Goal: Task Accomplishment & Management: Use online tool/utility

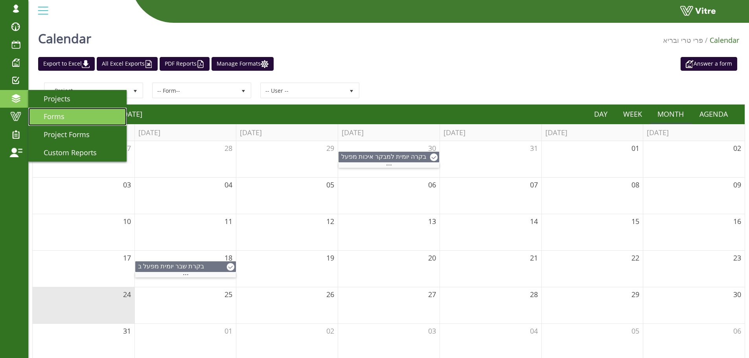
click at [66, 118] on link "Forms" at bounding box center [77, 117] width 98 height 18
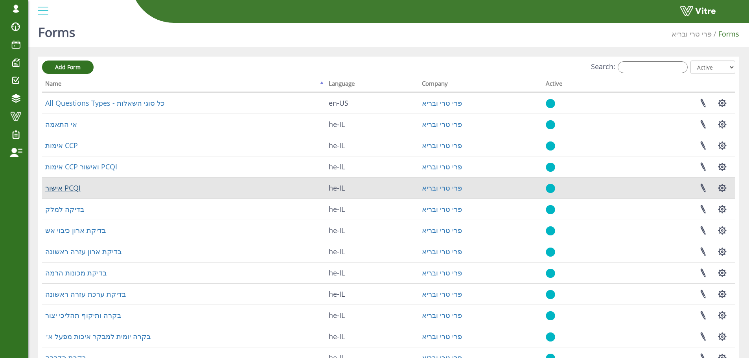
scroll to position [113, 0]
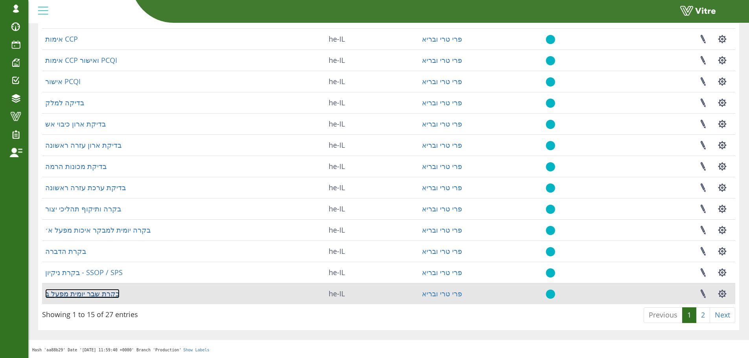
click at [77, 294] on link "בקרת שבר יומית מפעל ב" at bounding box center [82, 293] width 74 height 9
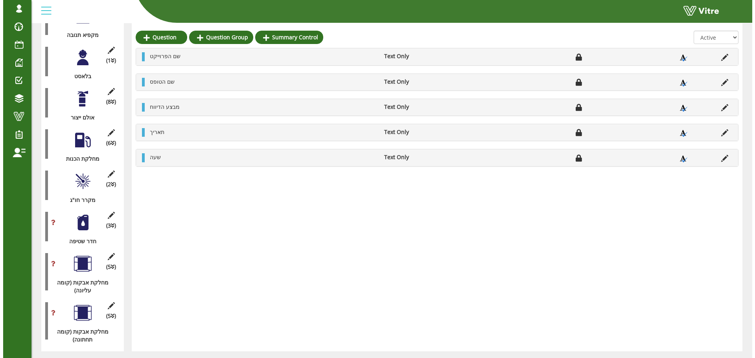
scroll to position [633, 0]
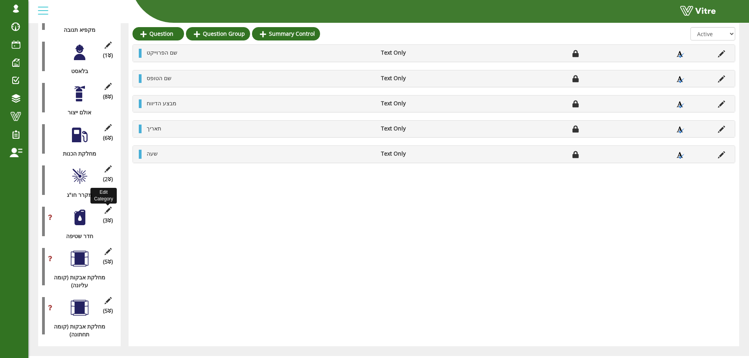
click at [104, 207] on icon at bounding box center [108, 210] width 10 height 7
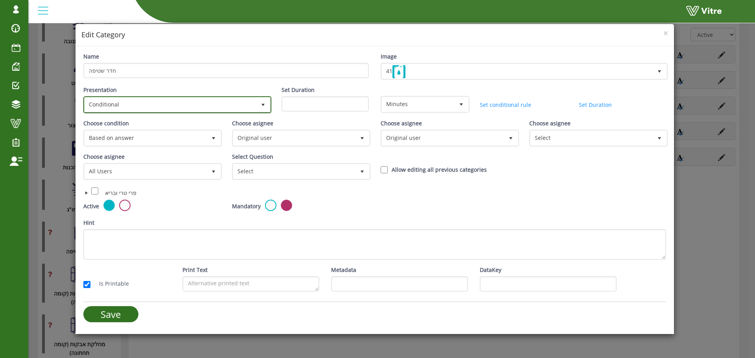
click at [149, 99] on span "Conditional" at bounding box center [170, 104] width 171 height 14
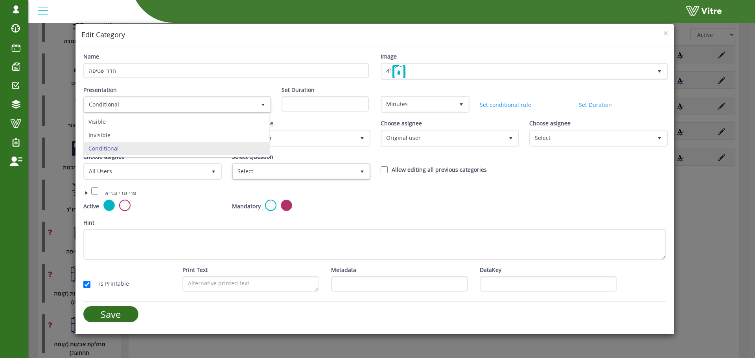
click at [353, 201] on div "Mandatory" at bounding box center [300, 206] width 137 height 13
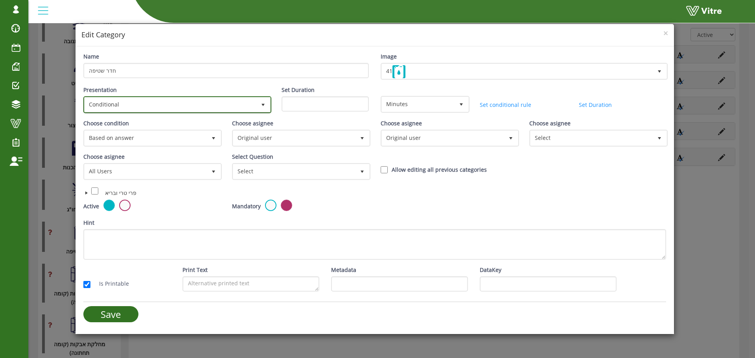
click at [182, 107] on span "Conditional" at bounding box center [170, 104] width 171 height 14
click at [142, 126] on li "Visible" at bounding box center [177, 121] width 186 height 13
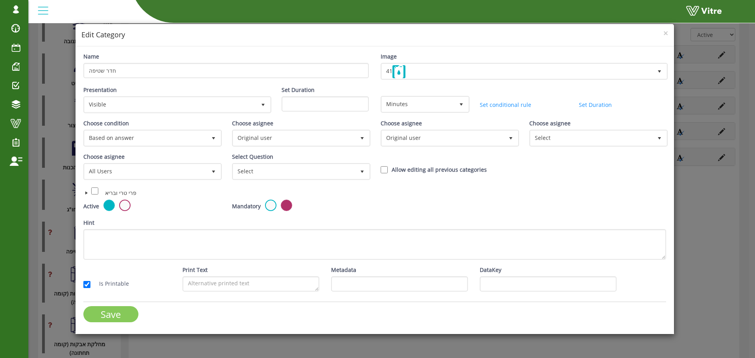
click at [105, 312] on input "Save" at bounding box center [110, 314] width 55 height 16
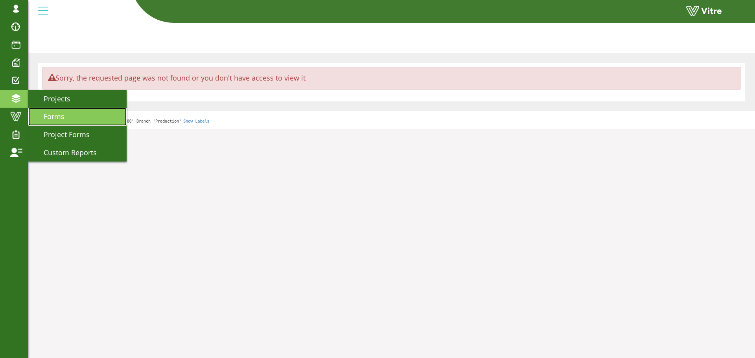
click at [41, 113] on span "Forms" at bounding box center [49, 116] width 30 height 9
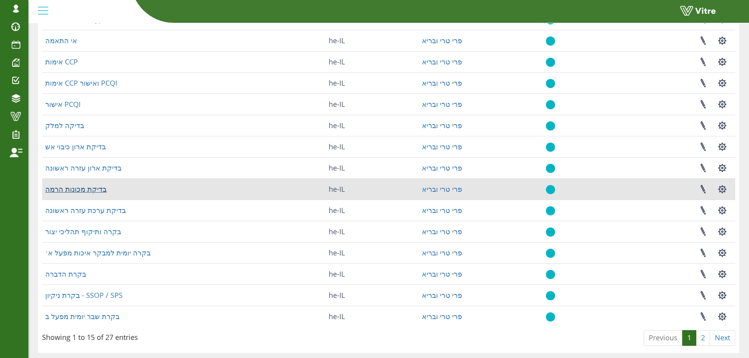
scroll to position [113, 0]
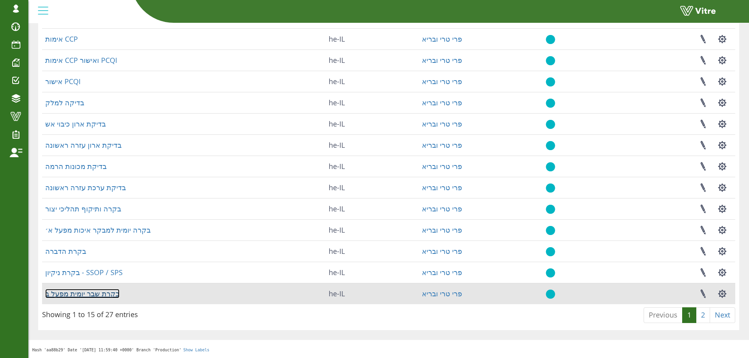
click at [99, 296] on link "בקרת שבר יומית מפעל ב" at bounding box center [82, 293] width 74 height 9
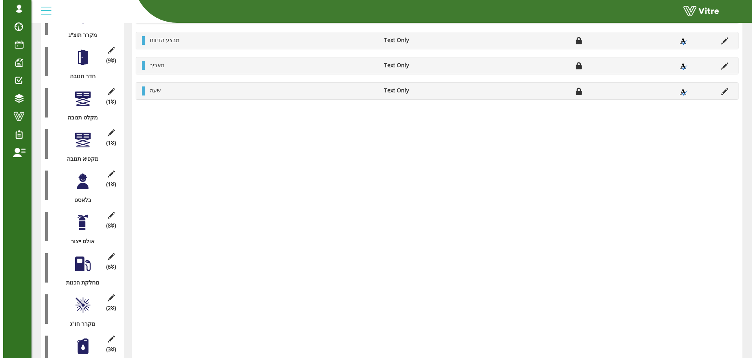
scroll to position [633, 0]
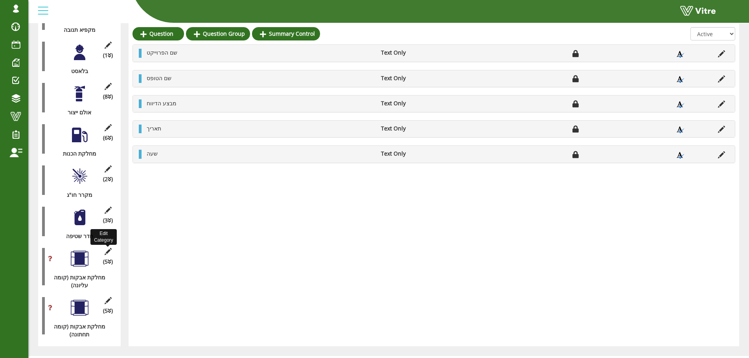
click at [105, 248] on icon at bounding box center [108, 251] width 10 height 7
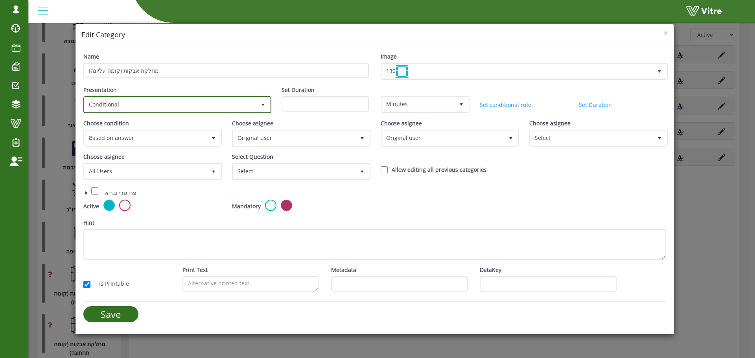
click at [167, 105] on span "Conditional" at bounding box center [170, 104] width 171 height 14
click at [156, 125] on li "Visible" at bounding box center [177, 121] width 186 height 13
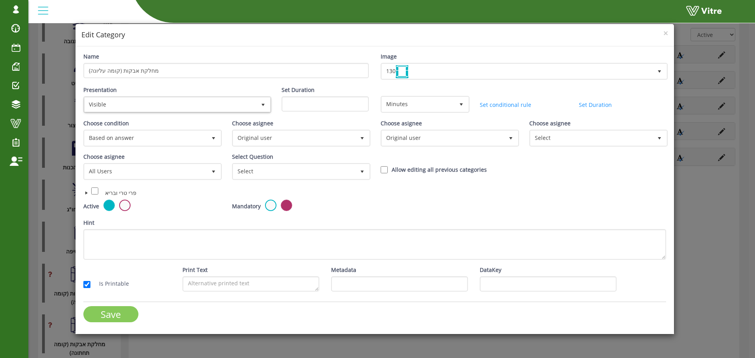
click at [127, 315] on input "Save" at bounding box center [110, 314] width 55 height 16
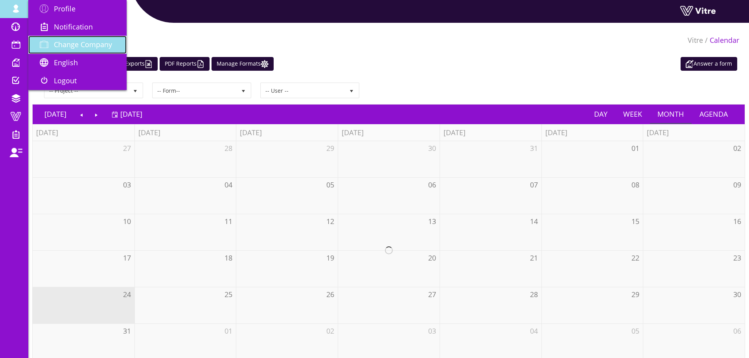
click at [94, 42] on span "Change Company" at bounding box center [83, 44] width 58 height 9
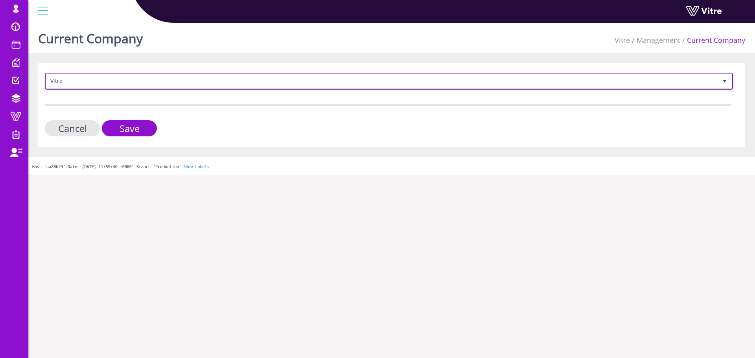
click at [134, 77] on span "Vitre" at bounding box center [381, 81] width 671 height 14
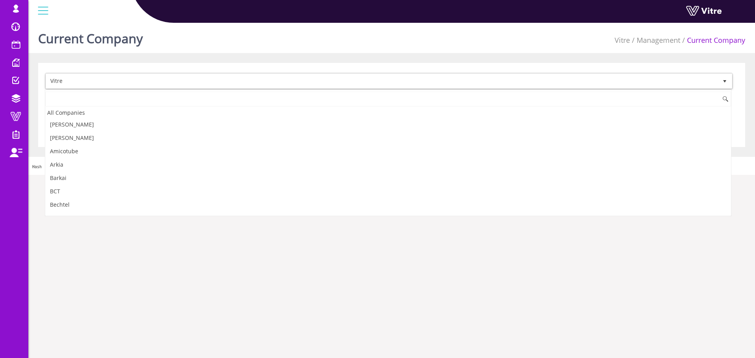
scroll to position [1053, 0]
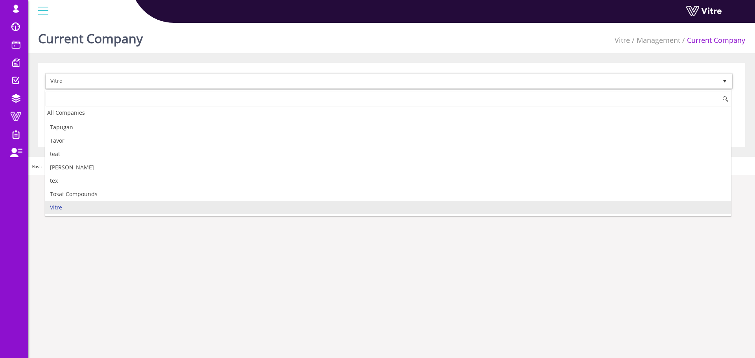
type input "p"
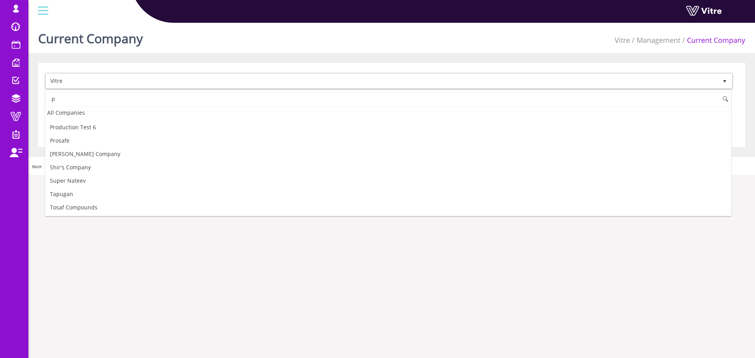
scroll to position [0, 0]
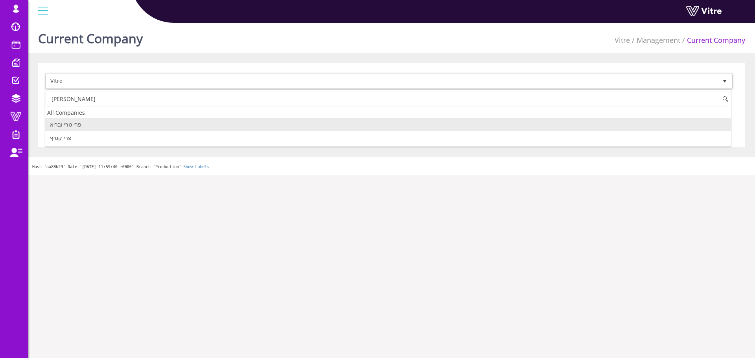
click at [117, 123] on li "פרי טרי ובריא" at bounding box center [388, 124] width 686 height 13
type input "פרי"
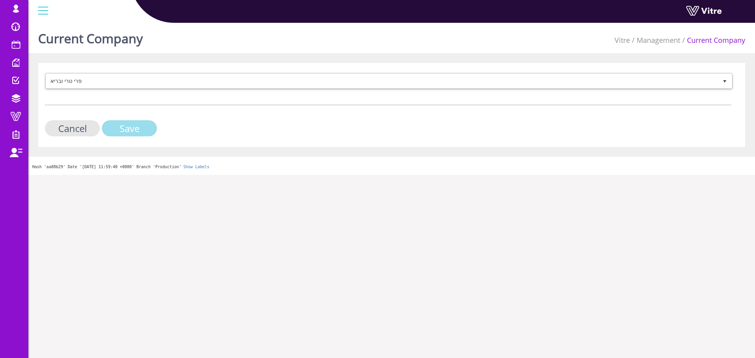
click at [133, 132] on input "Save" at bounding box center [129, 128] width 55 height 16
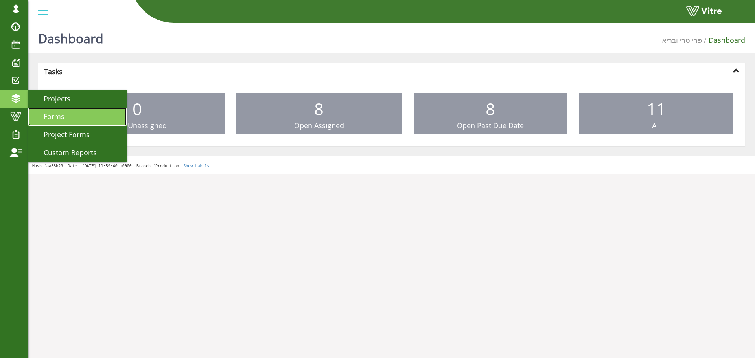
click at [65, 118] on link "Forms" at bounding box center [77, 117] width 98 height 18
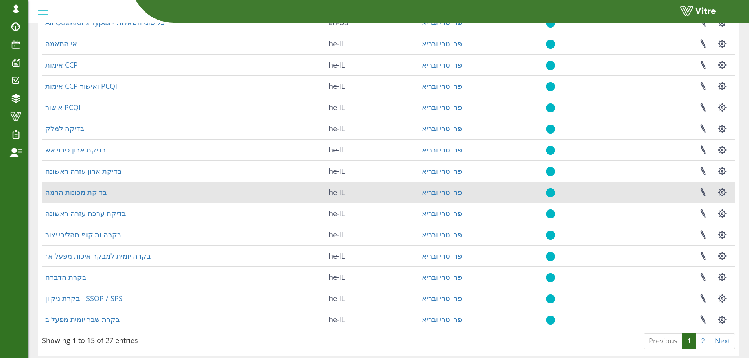
scroll to position [113, 0]
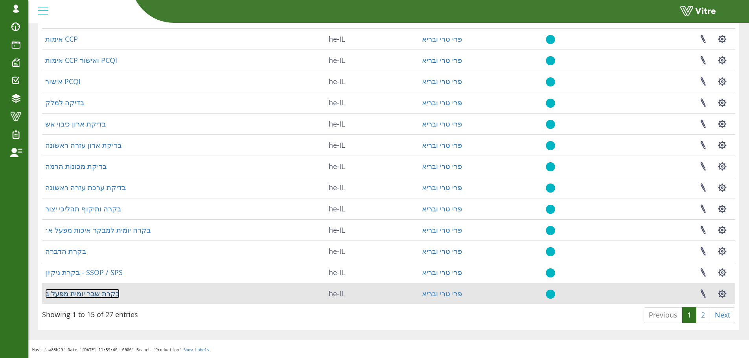
click at [94, 295] on link "בקרת שבר יומית מפעל ב" at bounding box center [82, 293] width 74 height 9
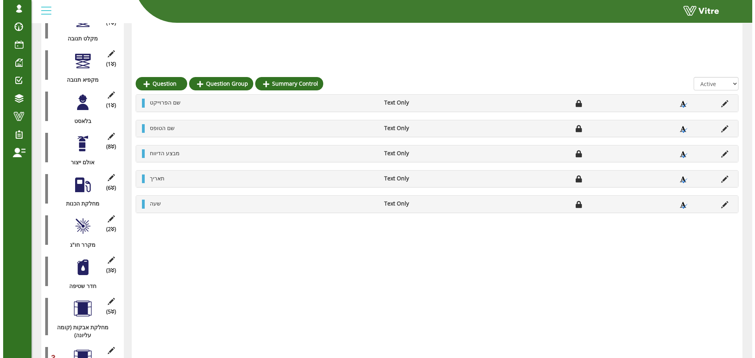
scroll to position [633, 0]
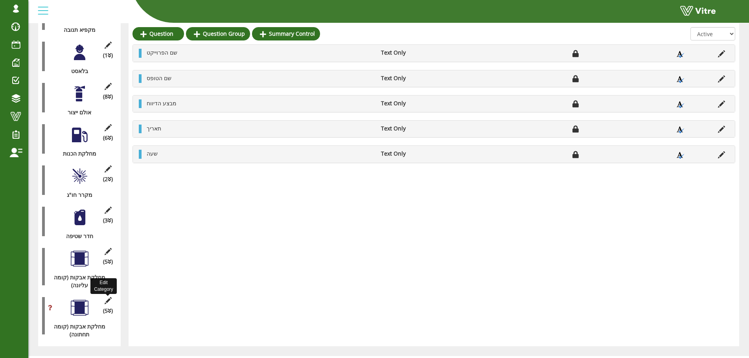
click at [108, 297] on icon at bounding box center [108, 300] width 10 height 7
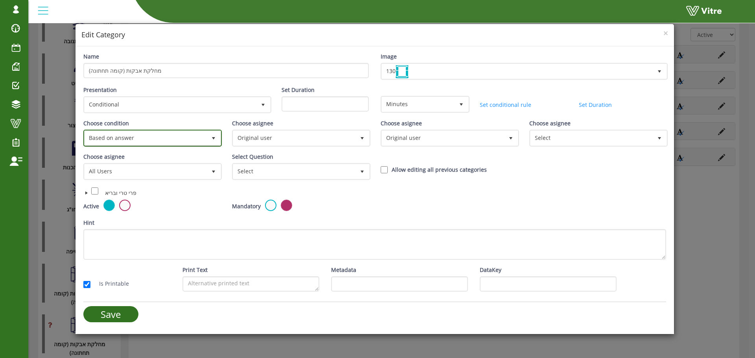
click at [137, 138] on span "Based on answer" at bounding box center [146, 138] width 122 height 14
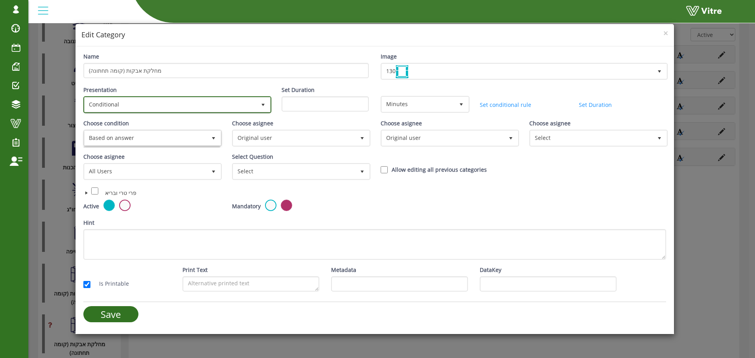
click at [160, 108] on span "Conditional" at bounding box center [170, 104] width 171 height 14
click at [139, 126] on li "Visible" at bounding box center [177, 121] width 186 height 13
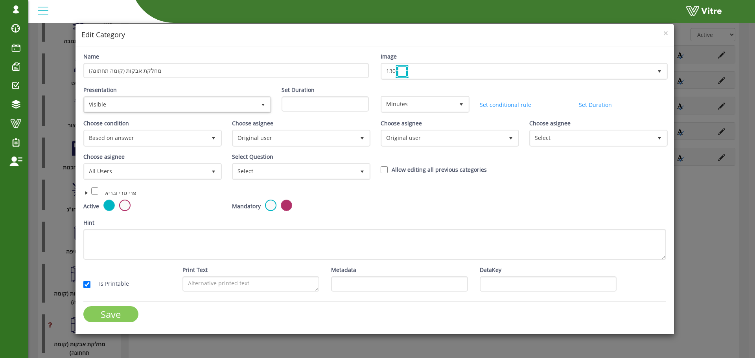
click at [108, 313] on input "Save" at bounding box center [110, 314] width 55 height 16
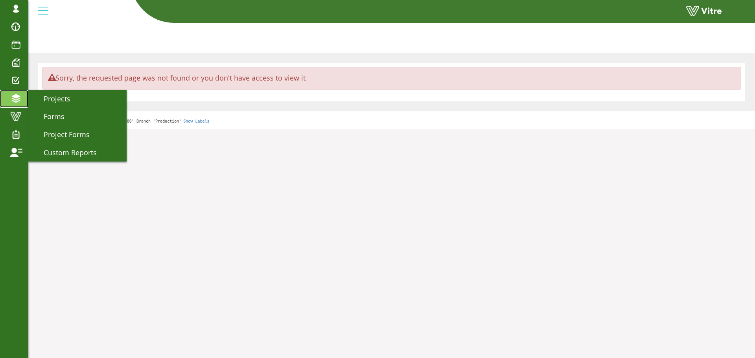
click at [11, 97] on span at bounding box center [16, 98] width 20 height 9
click at [53, 111] on link "Forms" at bounding box center [77, 117] width 98 height 18
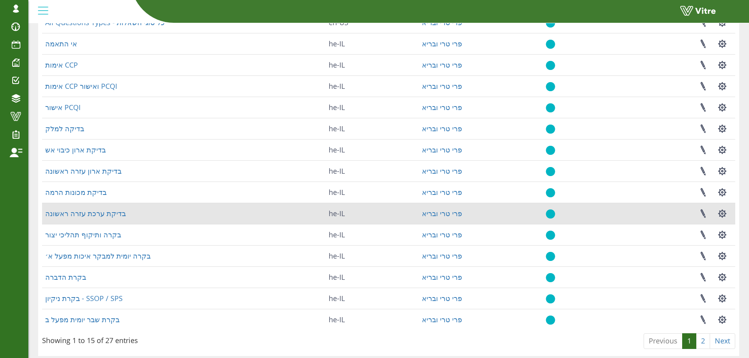
scroll to position [113, 0]
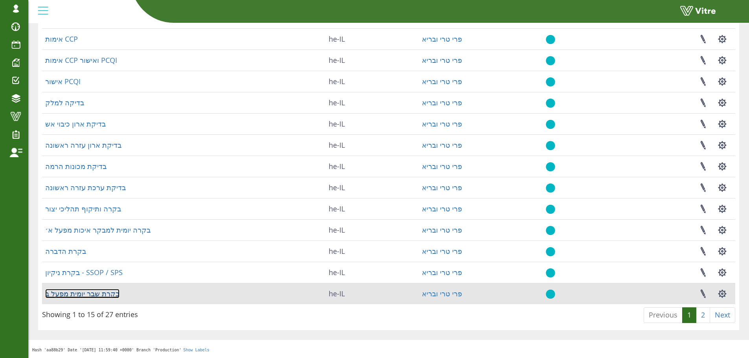
click at [81, 292] on link "בקרת שבר יומית מפעל ב" at bounding box center [82, 293] width 74 height 9
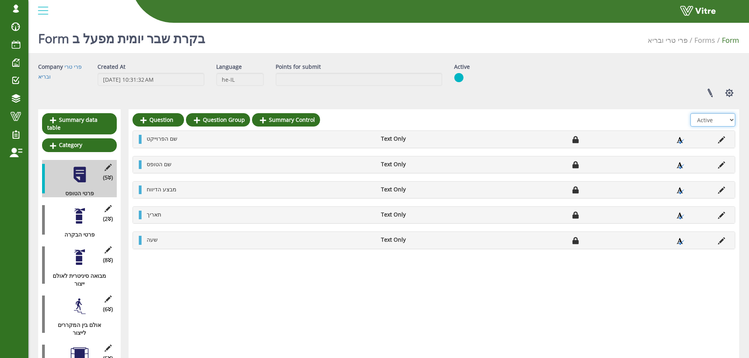
click at [722, 123] on select "All Active Not Active" at bounding box center [712, 119] width 45 height 13
select select "2"
click at [691, 113] on select "All Active Not Active" at bounding box center [712, 119] width 45 height 13
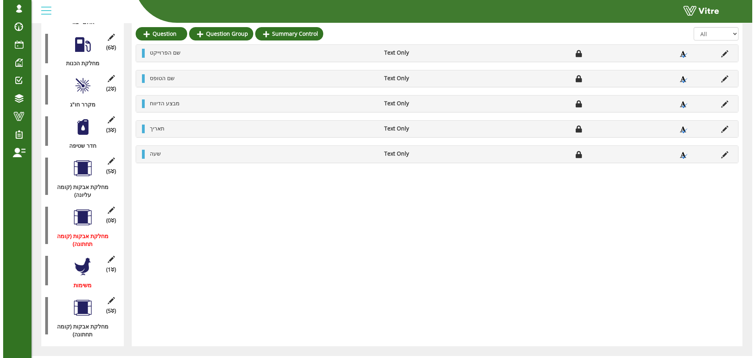
scroll to position [765, 0]
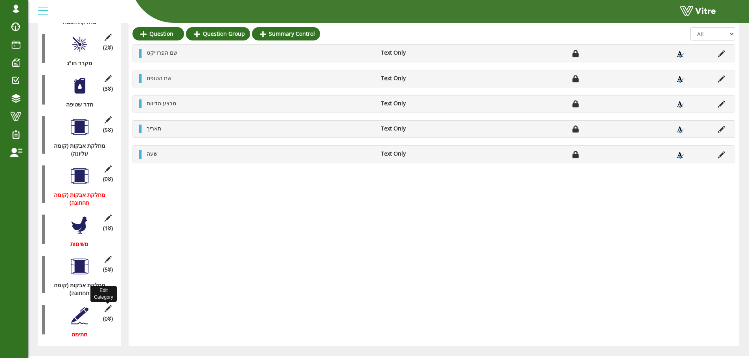
click at [108, 305] on icon at bounding box center [108, 308] width 10 height 7
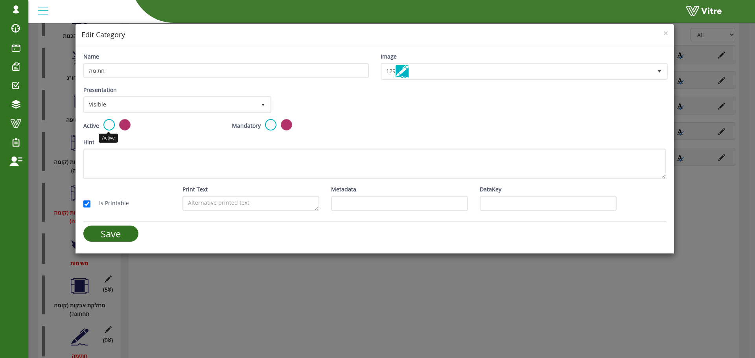
click at [106, 121] on label at bounding box center [108, 124] width 11 height 11
click at [0, 0] on input "radio" at bounding box center [0, 0] width 0 height 0
click at [120, 232] on input "Save" at bounding box center [110, 234] width 55 height 16
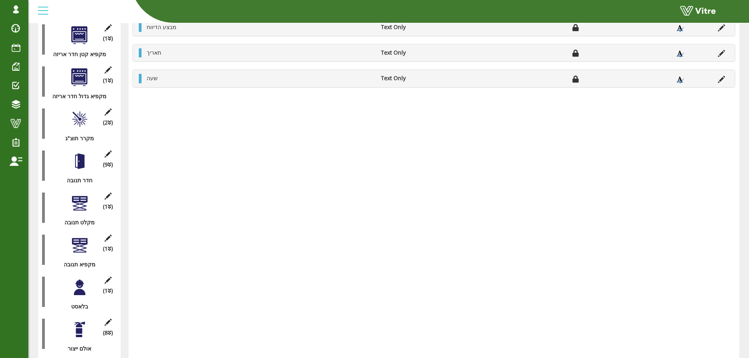
scroll to position [333, 0]
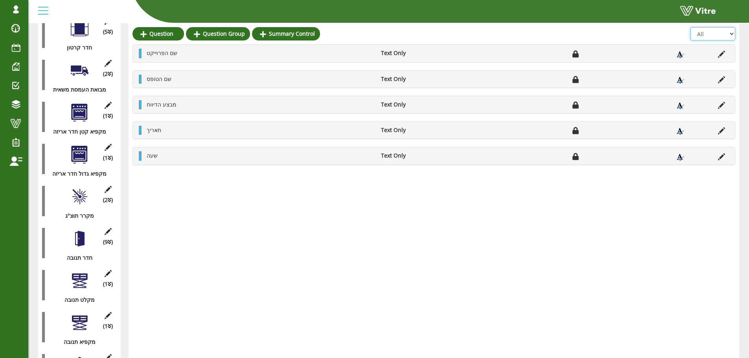
click at [724, 35] on select "All Active Not Active" at bounding box center [712, 33] width 45 height 13
select select "1"
click at [691, 27] on select "All Active Not Active" at bounding box center [712, 33] width 45 height 13
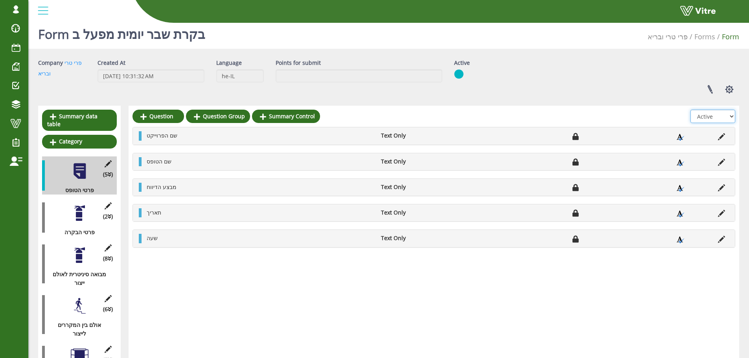
scroll to position [0, 0]
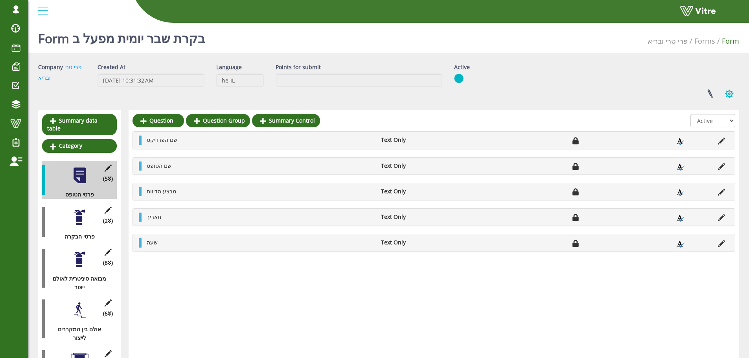
click at [734, 90] on button "button" at bounding box center [729, 93] width 20 height 21
click at [711, 144] on link "Clone Form" at bounding box center [703, 143] width 72 height 10
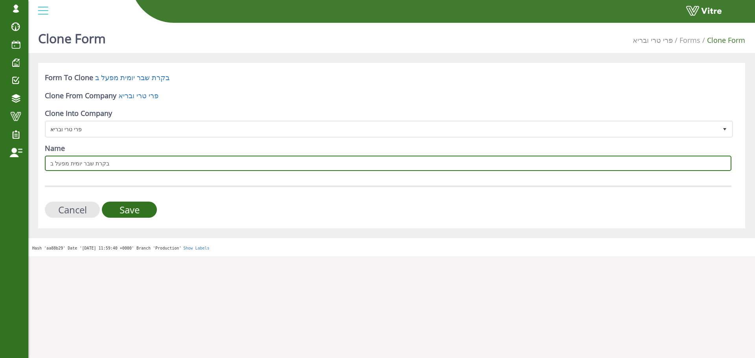
click at [112, 166] on input "בקרת שבר יומית מפעל ב" at bounding box center [388, 163] width 686 height 15
click at [49, 164] on input "בקרת שבר יומית מפעל ב" at bounding box center [388, 163] width 686 height 15
type input "בקרת שבר יומית מפעל ג"
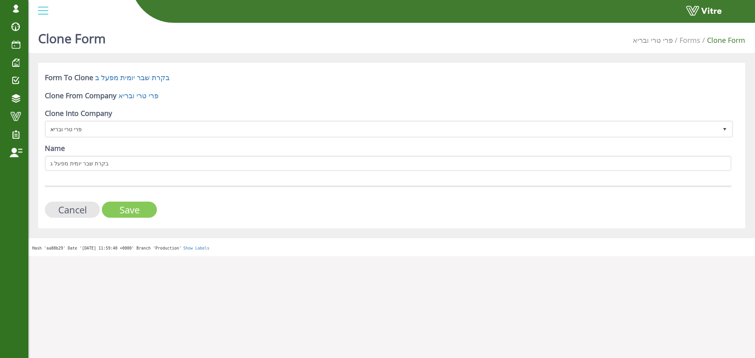
click at [141, 215] on input "Save" at bounding box center [129, 210] width 55 height 16
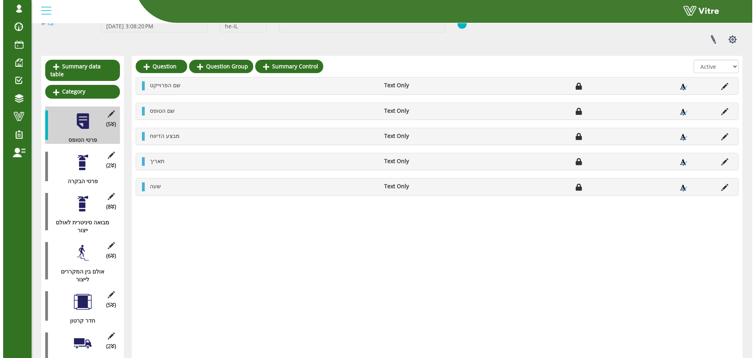
scroll to position [79, 0]
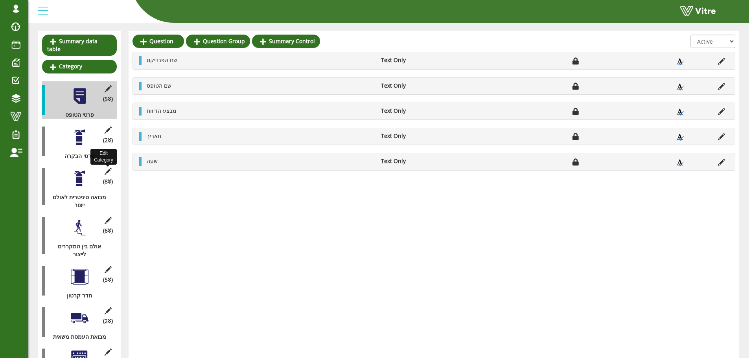
click at [106, 168] on icon at bounding box center [108, 171] width 10 height 7
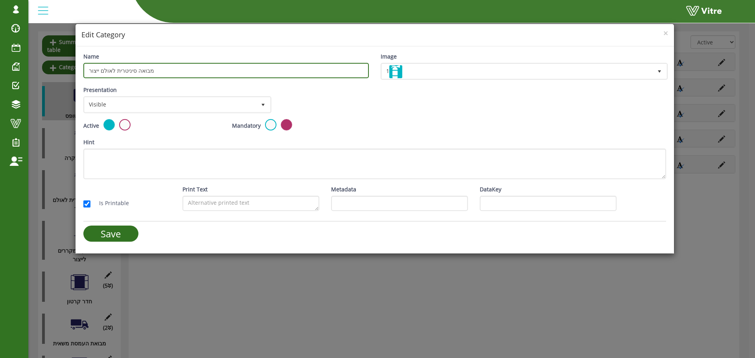
click at [167, 71] on input "מבואה סיניטרית לאולם ייצור" at bounding box center [225, 70] width 285 height 15
click at [183, 70] on input "מבואה סיניטרית לאולם ייצור" at bounding box center [225, 70] width 285 height 15
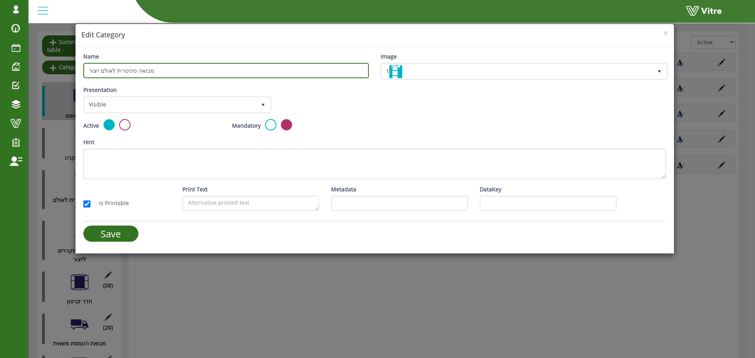
click at [183, 70] on input "מבואה סיניטרית לאולם ייצור" at bounding box center [225, 70] width 285 height 15
paste input "אשית למפעל"
type input "מבואה ראשית למפעל"
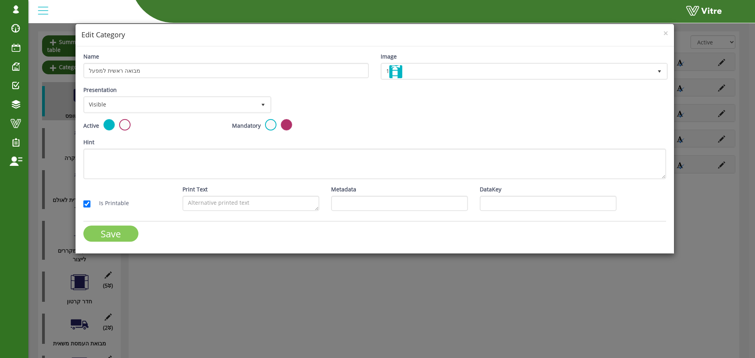
click at [102, 228] on input "Save" at bounding box center [110, 234] width 55 height 16
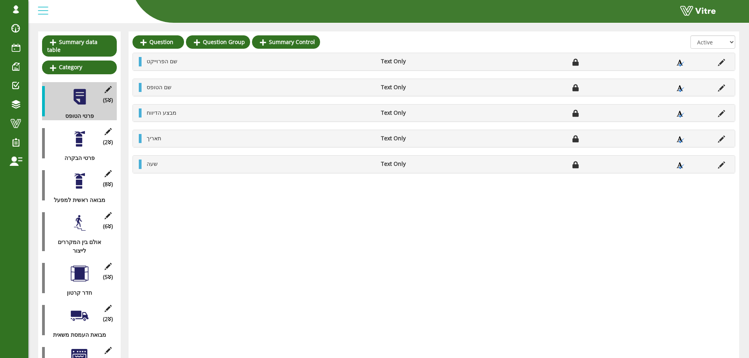
click at [72, 140] on div "(2 ) פרטי הבקרה" at bounding box center [79, 143] width 75 height 38
click at [83, 178] on div at bounding box center [80, 181] width 18 height 18
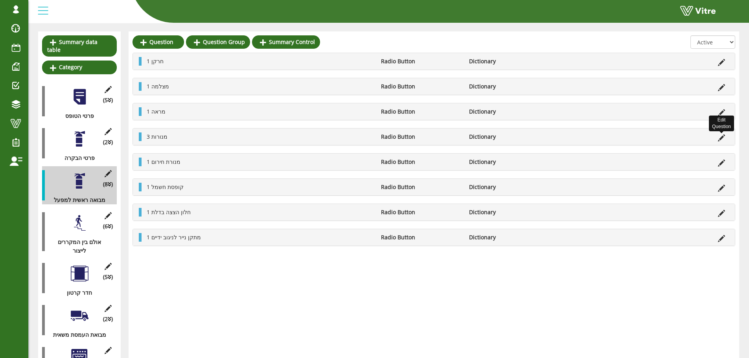
click at [723, 140] on icon at bounding box center [721, 137] width 7 height 7
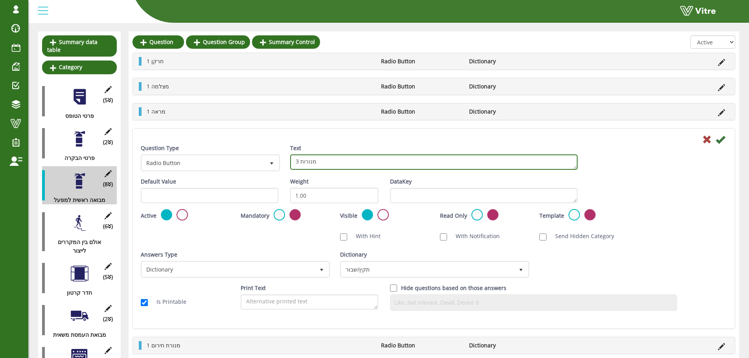
click at [296, 160] on textarea "3 מנורות" at bounding box center [433, 161] width 287 height 15
type textarea "1 מנורות"
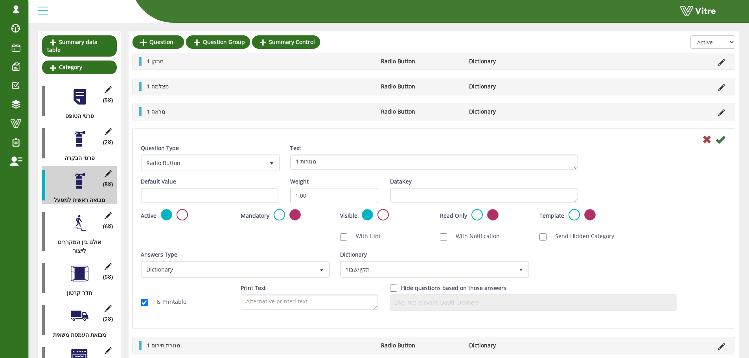
click at [633, 164] on div "Question Type Radio Button 3 Text 3 מנורות" at bounding box center [434, 160] width 598 height 33
click at [719, 141] on icon at bounding box center [719, 139] width 9 height 9
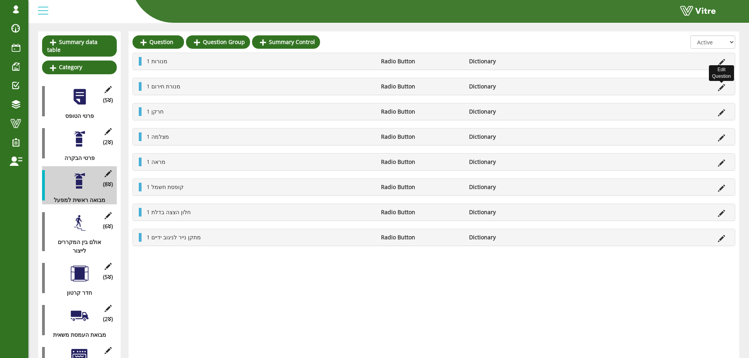
click at [718, 90] on icon at bounding box center [721, 87] width 7 height 7
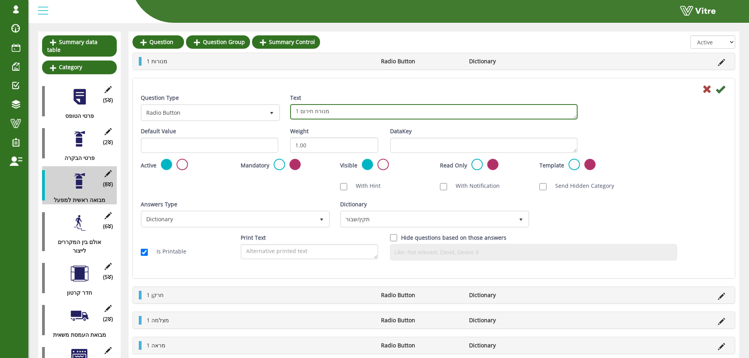
click at [296, 109] on textarea "1 מנורת חירום" at bounding box center [433, 111] width 287 height 15
type textarea "2 מנורת חירום"
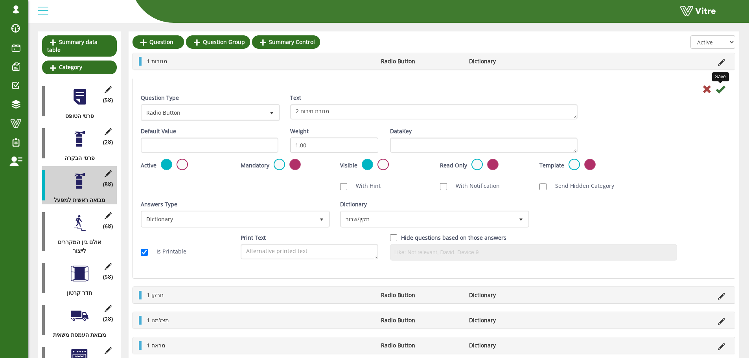
click at [717, 89] on icon at bounding box center [719, 89] width 9 height 9
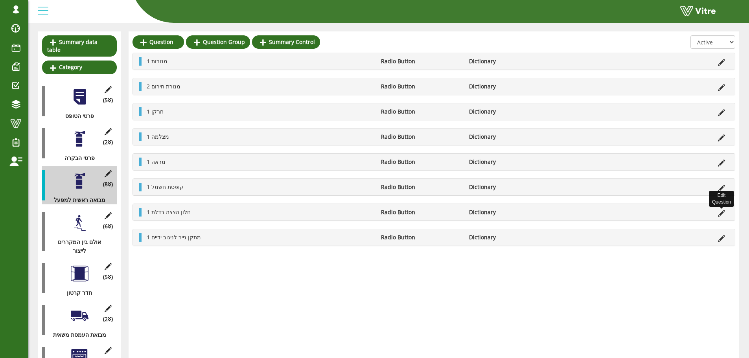
click at [723, 213] on icon at bounding box center [721, 213] width 7 height 7
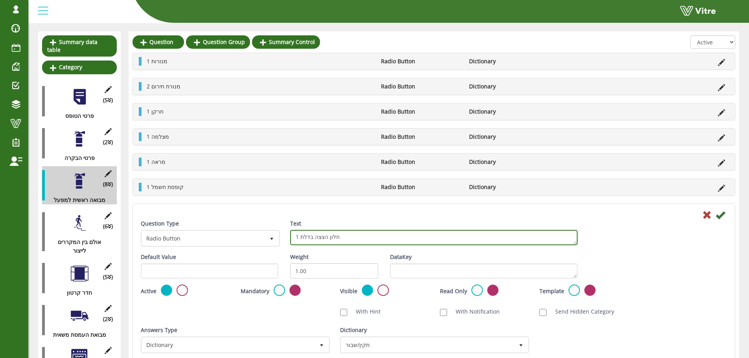
click at [331, 240] on textarea "1 חלון הצצה בדלת" at bounding box center [433, 237] width 287 height 15
type textarea "1 דלת זכוכית בכניסה"
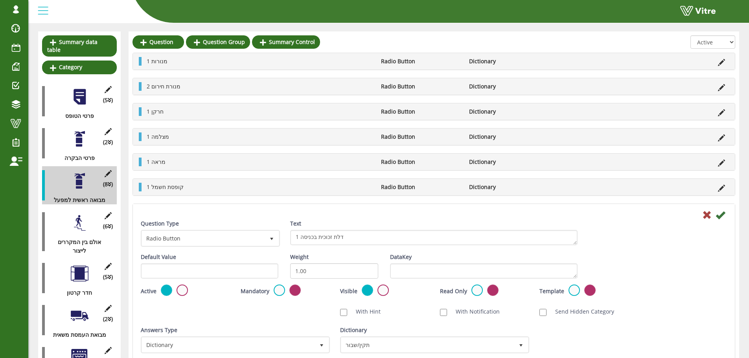
click at [720, 214] on icon at bounding box center [719, 214] width 9 height 9
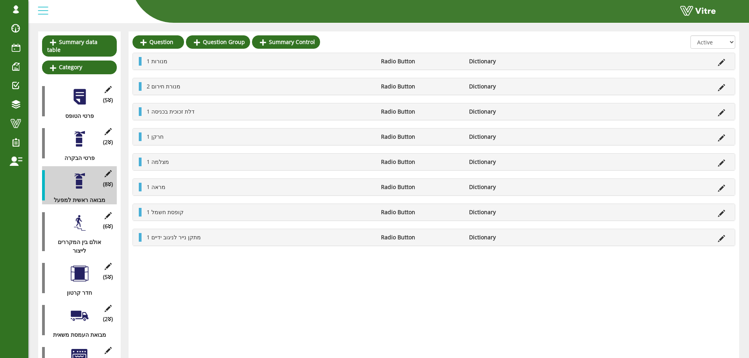
click at [717, 140] on li at bounding box center [721, 136] width 15 height 9
click at [719, 139] on icon at bounding box center [721, 137] width 7 height 7
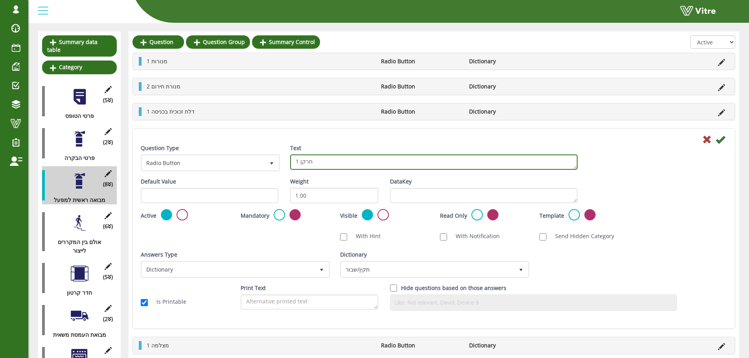
click at [307, 162] on textarea "1 חרקן" at bounding box center [433, 161] width 287 height 15
type textarea "1 מראה ראשית בכניסה"
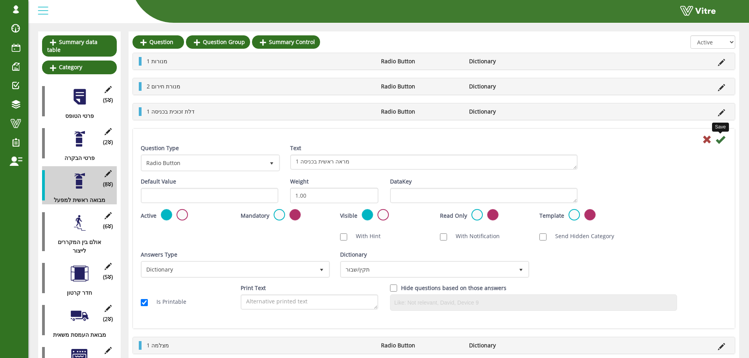
click at [723, 140] on icon at bounding box center [719, 139] width 9 height 9
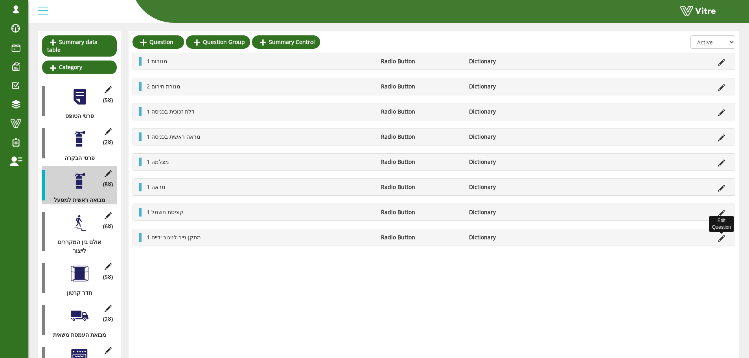
click at [721, 237] on icon at bounding box center [721, 238] width 7 height 7
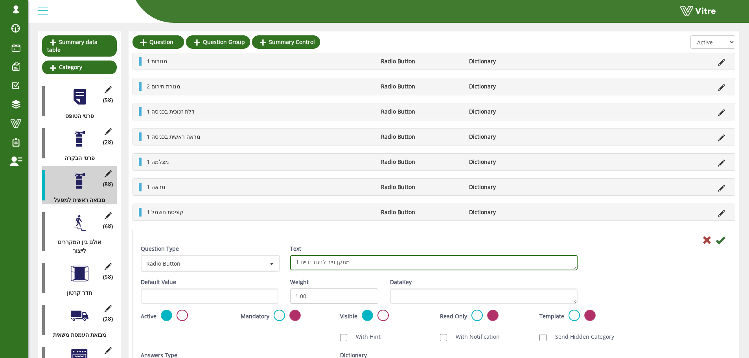
drag, startPoint x: 332, startPoint y: 264, endPoint x: 309, endPoint y: 264, distance: 22.8
click at [310, 264] on textarea "1 מתקן נייר לניגוב ידיים" at bounding box center [433, 262] width 287 height 15
click at [302, 263] on textarea "1 מתקן נייר לניגוב ידיים" at bounding box center [433, 262] width 287 height 15
drag, startPoint x: 300, startPoint y: 263, endPoint x: 334, endPoint y: 261, distance: 33.5
click at [334, 261] on textarea "1 מתקן נייר לניגוב ידיים" at bounding box center [433, 262] width 287 height 15
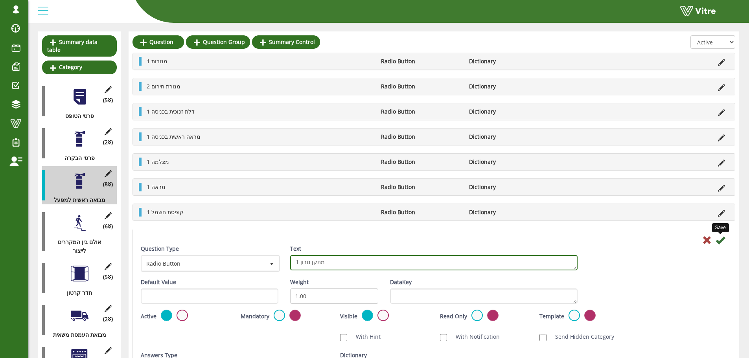
type textarea "1 מתקן סבון"
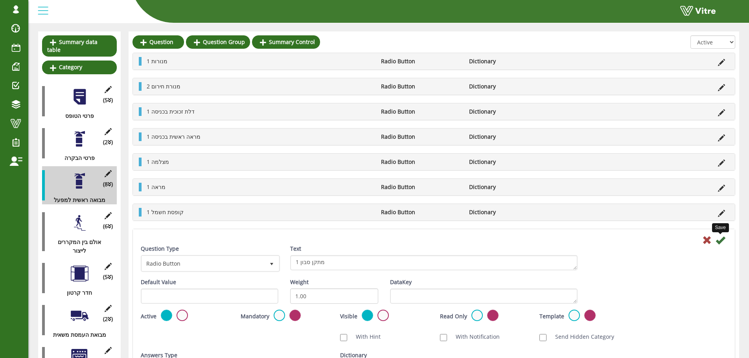
click at [723, 241] on icon at bounding box center [719, 239] width 9 height 9
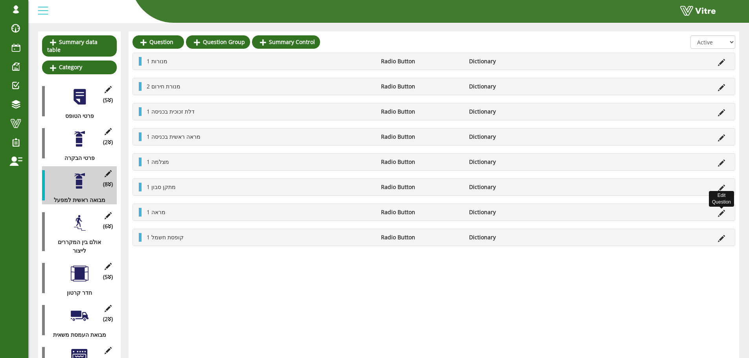
click at [719, 215] on icon at bounding box center [721, 213] width 7 height 7
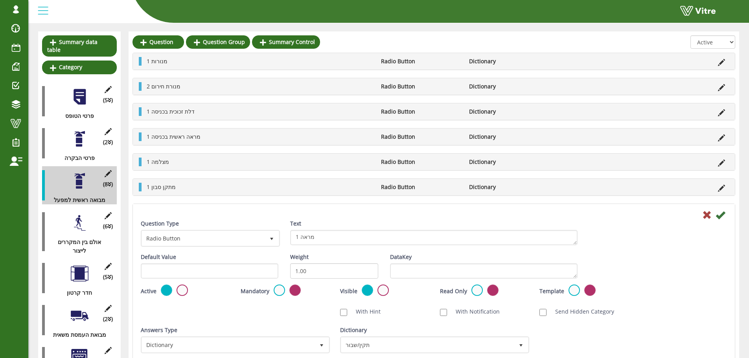
click at [171, 285] on div "Active Active" at bounding box center [185, 291] width 88 height 13
click at [179, 287] on label at bounding box center [182, 290] width 11 height 11
click at [0, 0] on input "radio" at bounding box center [0, 0] width 0 height 0
click at [721, 213] on icon at bounding box center [719, 214] width 9 height 9
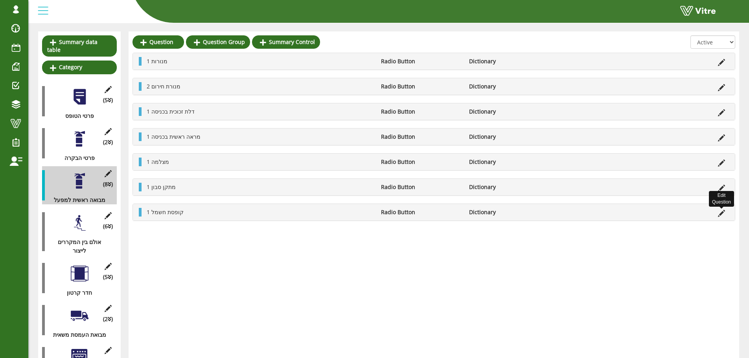
click at [722, 213] on icon at bounding box center [721, 213] width 7 height 7
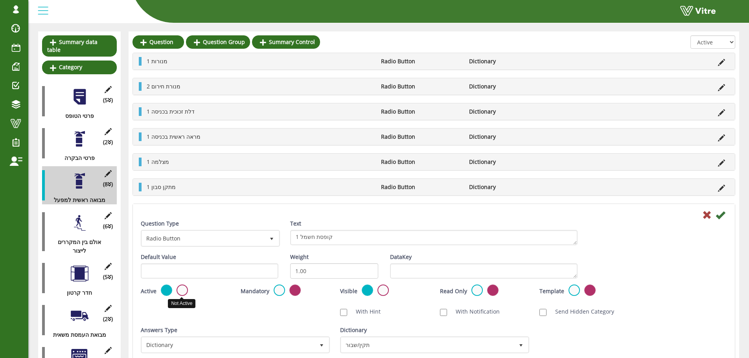
click at [184, 288] on label at bounding box center [182, 290] width 11 height 11
click at [0, 0] on input "radio" at bounding box center [0, 0] width 0 height 0
click at [722, 214] on icon at bounding box center [719, 214] width 9 height 9
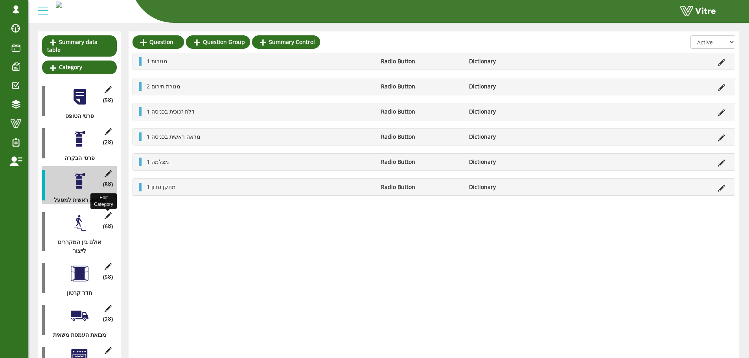
click at [106, 212] on icon at bounding box center [108, 215] width 10 height 7
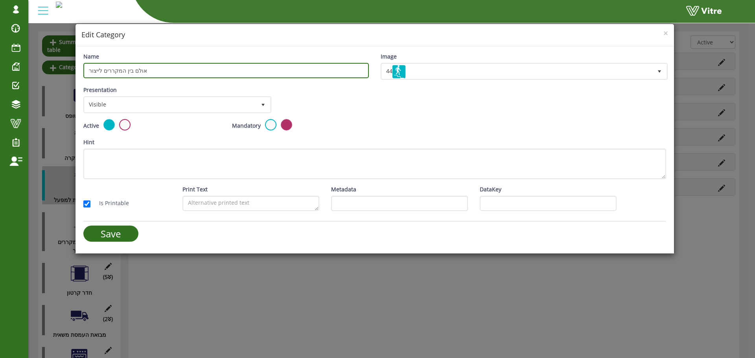
click at [293, 67] on input "אולם בין המקררים לייצור" at bounding box center [225, 70] width 285 height 15
paste input "דר קיטים (תבלינים)"
type input "חדר קיטים (תבלינים)"
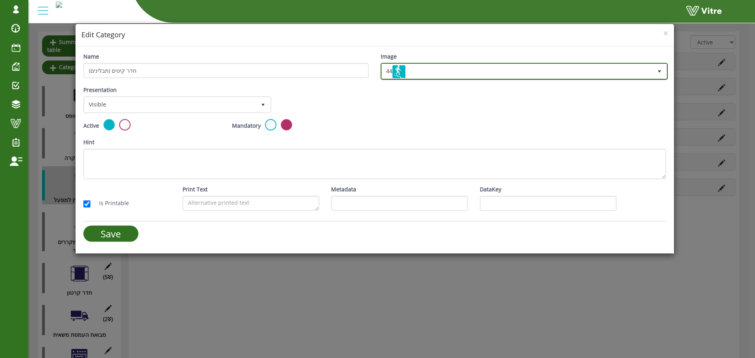
click at [501, 72] on span "44" at bounding box center [517, 71] width 270 height 14
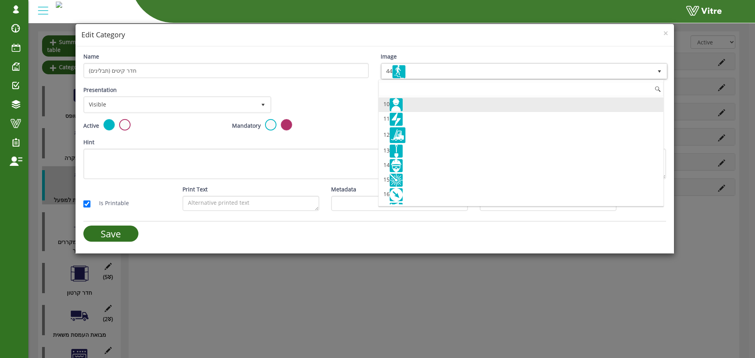
scroll to position [143, 0]
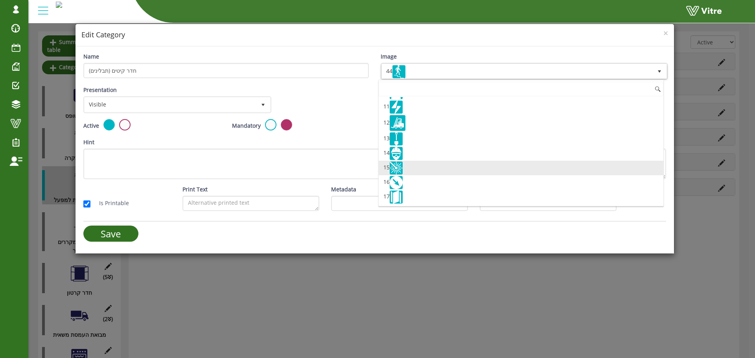
click at [416, 167] on li "15" at bounding box center [521, 168] width 285 height 15
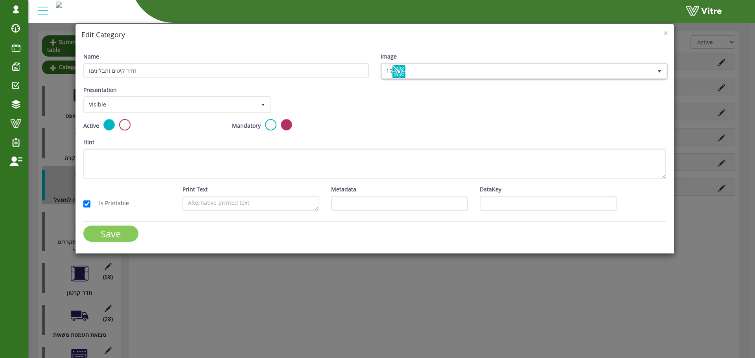
click at [116, 235] on input "Save" at bounding box center [110, 234] width 55 height 16
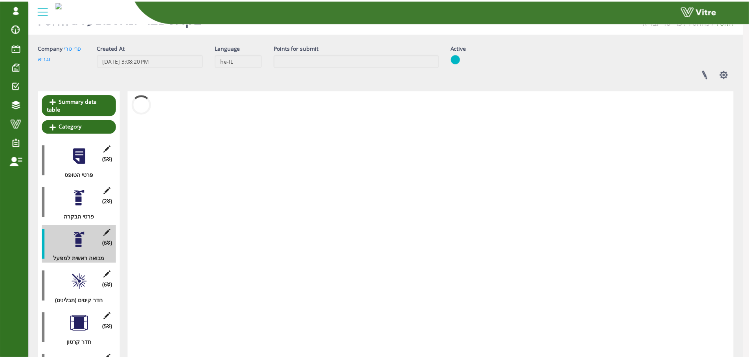
scroll to position [79, 0]
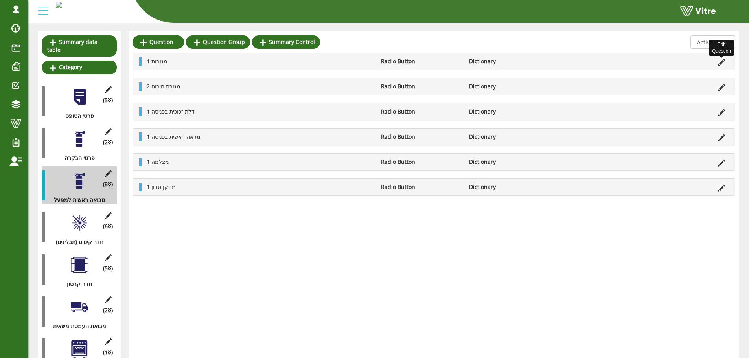
click at [722, 64] on icon at bounding box center [721, 62] width 7 height 7
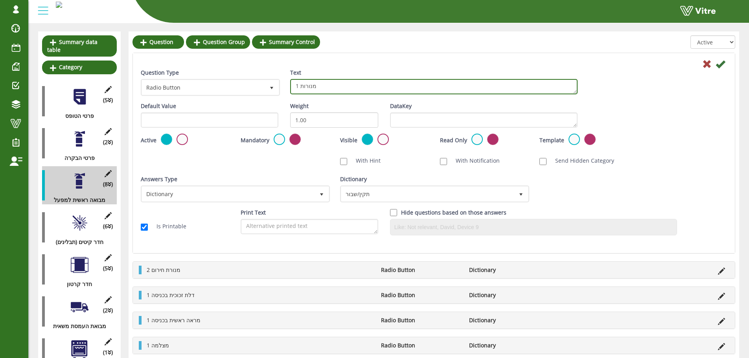
click at [296, 89] on textarea "1 מנורות" at bounding box center [433, 86] width 287 height 15
type textarea "2 מנורות"
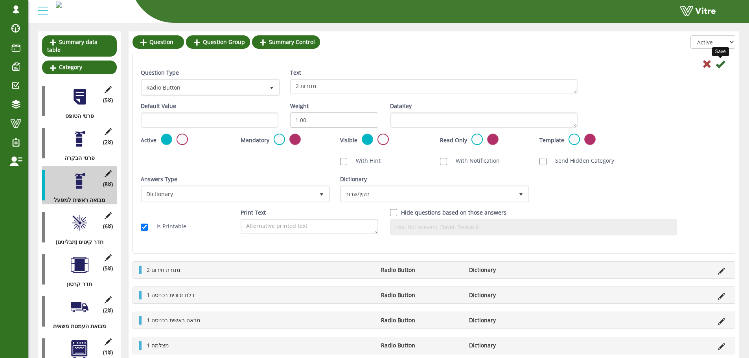
click at [724, 61] on icon at bounding box center [719, 63] width 9 height 9
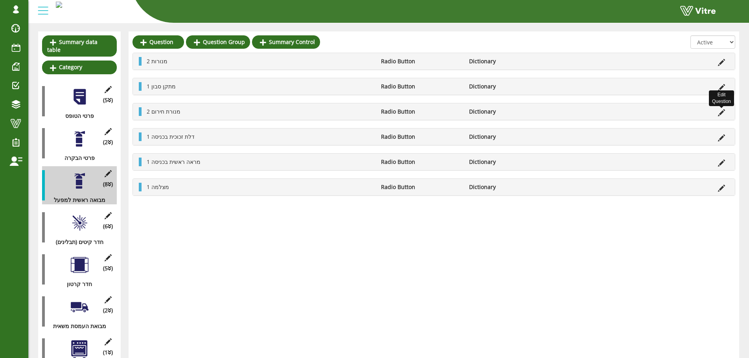
click at [722, 112] on icon at bounding box center [721, 112] width 7 height 7
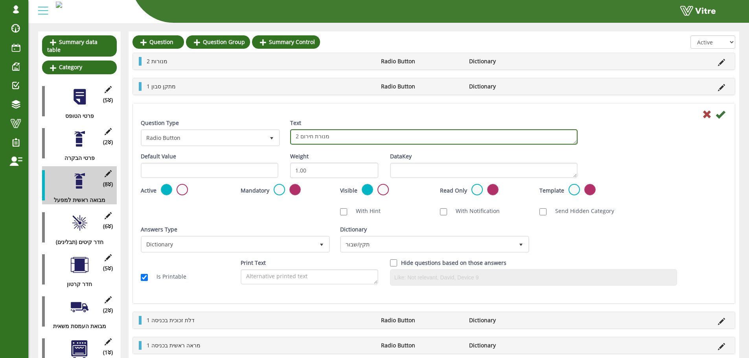
click at [307, 137] on textarea "2 מנורת חירום" at bounding box center [433, 136] width 287 height 15
click at [296, 136] on textarea "2 מנורת חירום" at bounding box center [433, 136] width 287 height 15
type textarea "1 מתקן נייר"
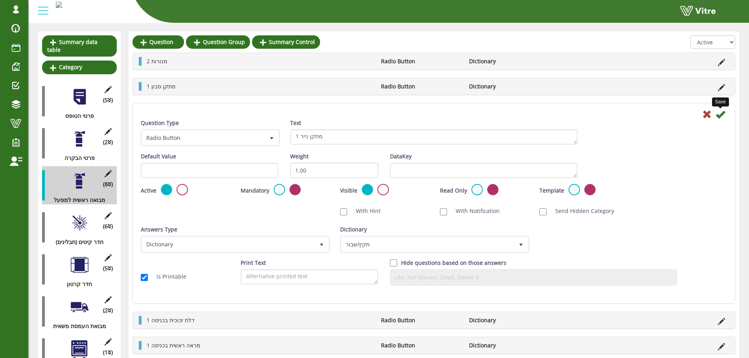
click at [720, 115] on icon at bounding box center [719, 114] width 9 height 9
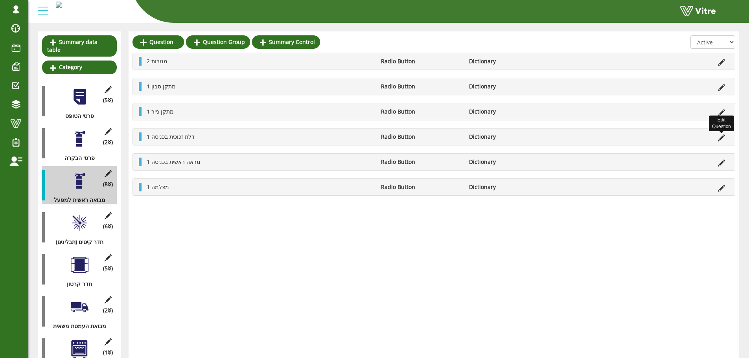
click at [720, 139] on icon at bounding box center [721, 137] width 7 height 7
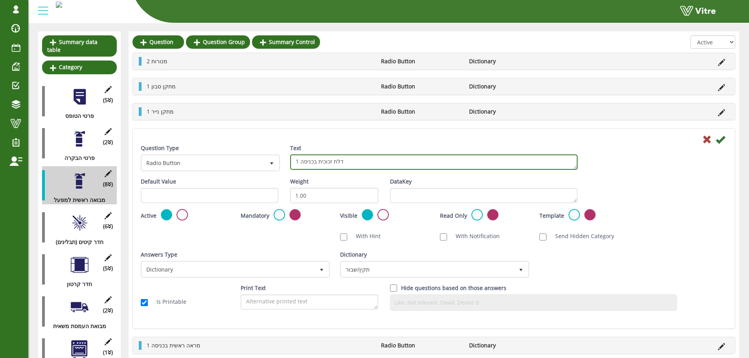
click at [349, 158] on textarea "1 דלת זכוכית בכניסה" at bounding box center [433, 161] width 287 height 15
drag, startPoint x: 349, startPoint y: 161, endPoint x: 300, endPoint y: 162, distance: 49.1
click at [300, 162] on textarea "1 דלת זכוכית בכניסה" at bounding box center [433, 161] width 287 height 15
type textarea "1 קופסאת חשמל"
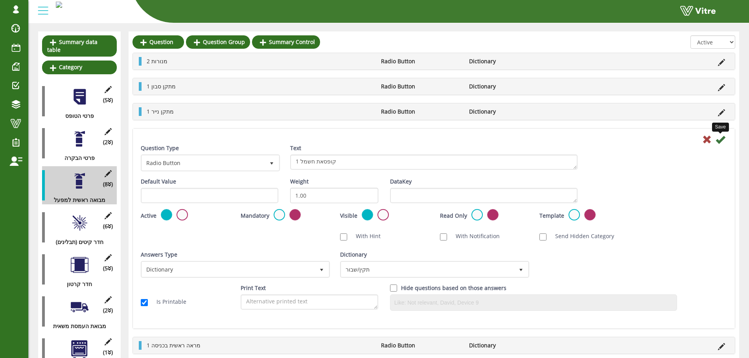
click at [719, 138] on icon at bounding box center [719, 139] width 9 height 9
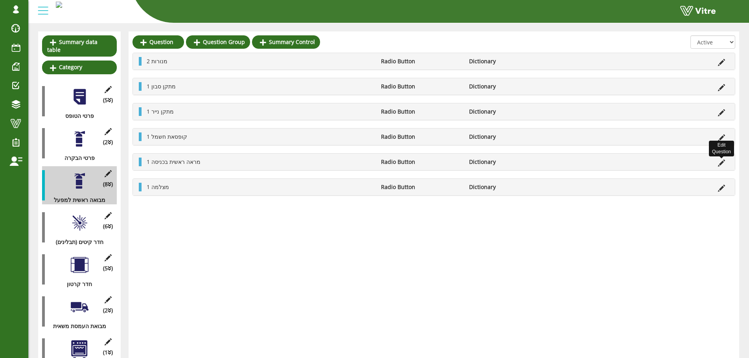
click at [722, 164] on icon at bounding box center [721, 163] width 7 height 7
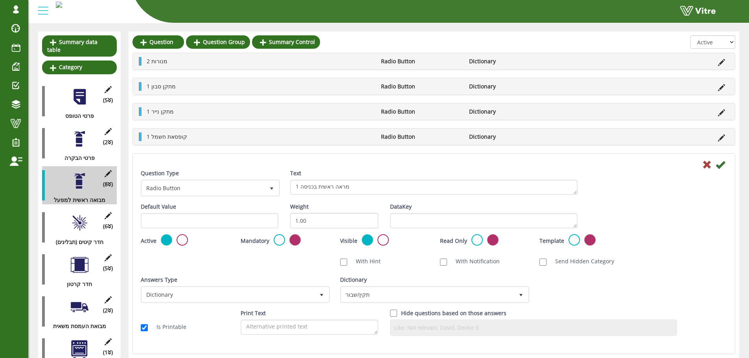
click at [182, 239] on label at bounding box center [182, 239] width 11 height 11
click at [0, 0] on input "radio" at bounding box center [0, 0] width 0 height 0
click at [722, 163] on icon at bounding box center [719, 164] width 9 height 9
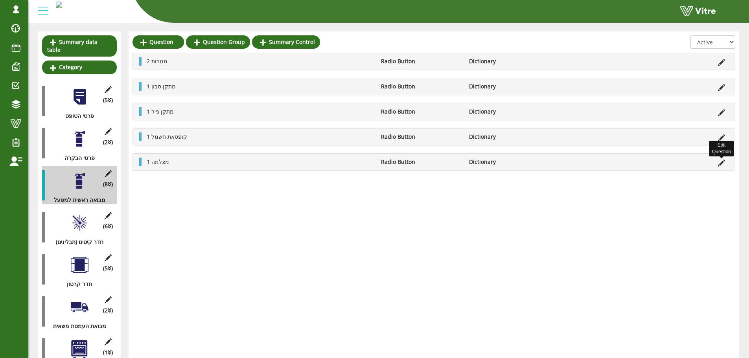
click at [722, 160] on icon at bounding box center [721, 163] width 7 height 7
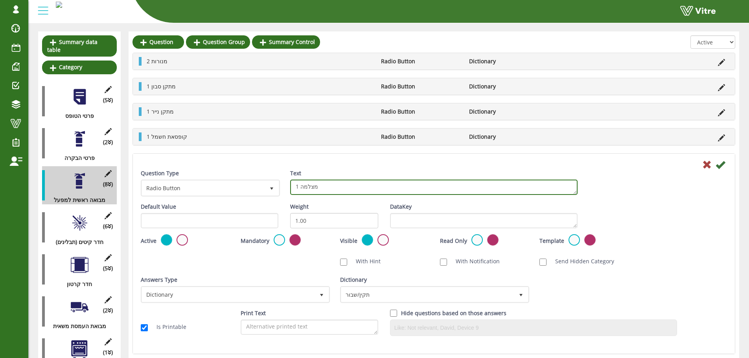
click at [342, 189] on textarea "1 מצלמה" at bounding box center [433, 187] width 287 height 15
click at [309, 188] on textarea "1 מצלמה" at bounding box center [433, 187] width 287 height 15
type textarea "1 חלון דלת למחסן"
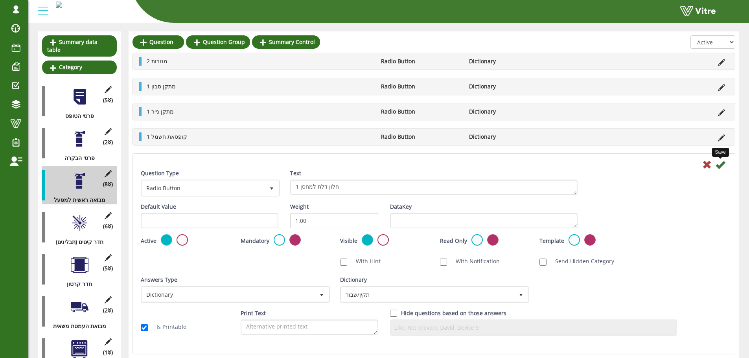
click at [720, 165] on icon at bounding box center [719, 164] width 9 height 9
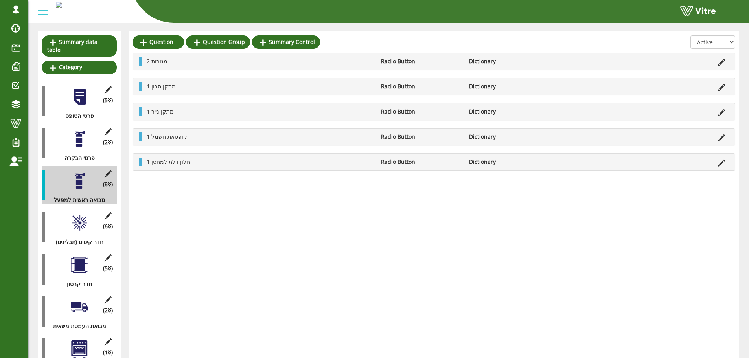
click at [80, 215] on div at bounding box center [80, 223] width 18 height 18
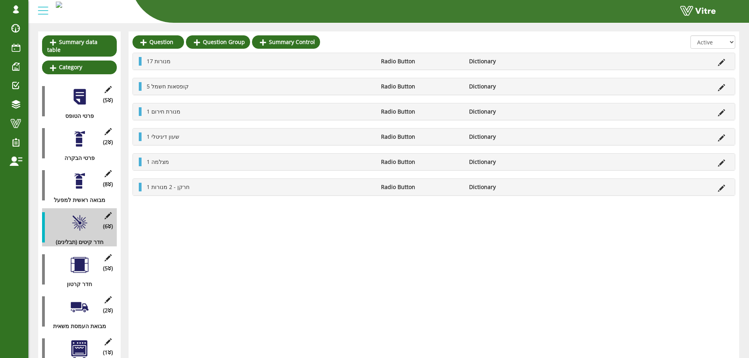
click at [81, 177] on div at bounding box center [80, 181] width 18 height 18
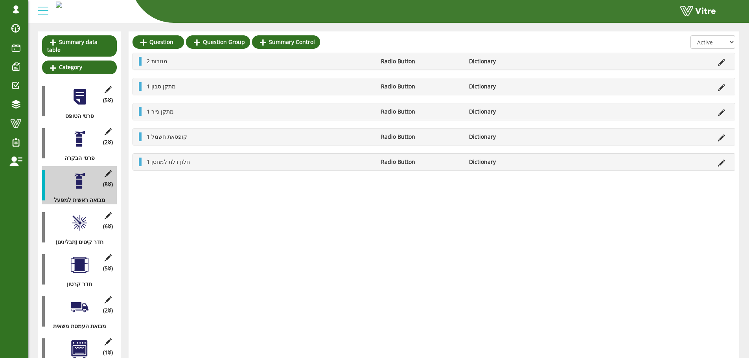
click at [75, 214] on div at bounding box center [80, 223] width 18 height 18
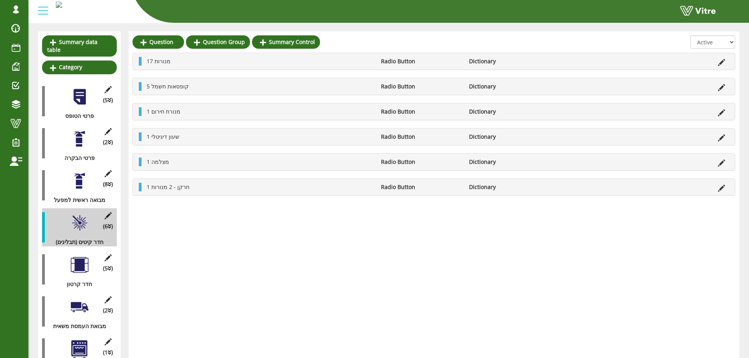
click at [81, 172] on div at bounding box center [80, 181] width 18 height 18
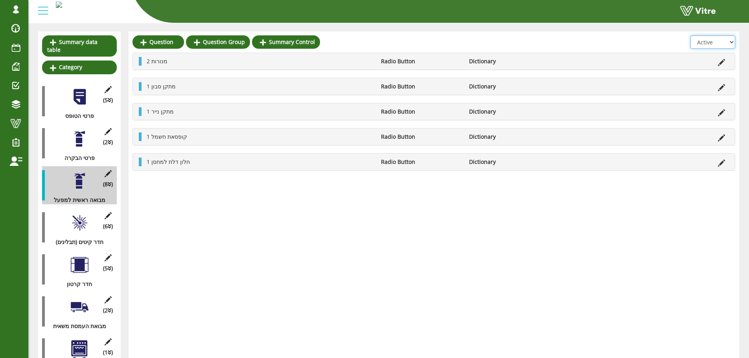
click at [730, 41] on select "All Active Not Active" at bounding box center [712, 41] width 45 height 13
click at [691, 49] on select "All Active Not Active" at bounding box center [712, 41] width 45 height 13
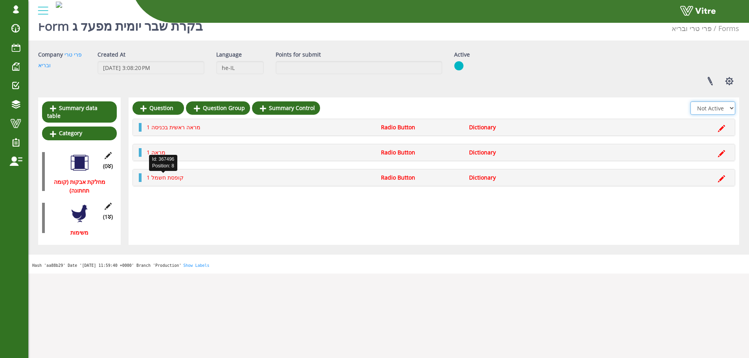
scroll to position [20, 0]
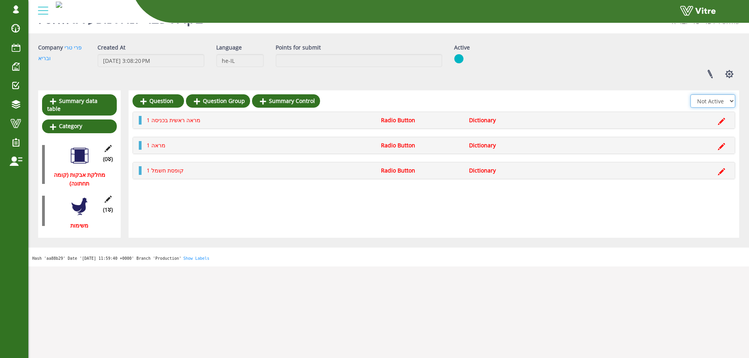
click at [724, 105] on select "All Active Not Active" at bounding box center [712, 100] width 45 height 13
select select "2"
click at [691, 94] on select "All Active Not Active" at bounding box center [712, 100] width 45 height 13
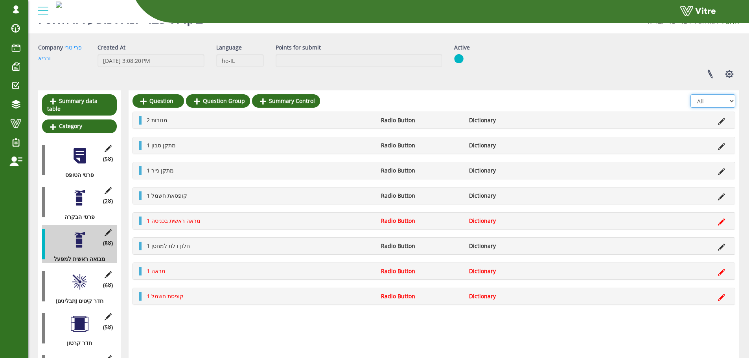
scroll to position [59, 0]
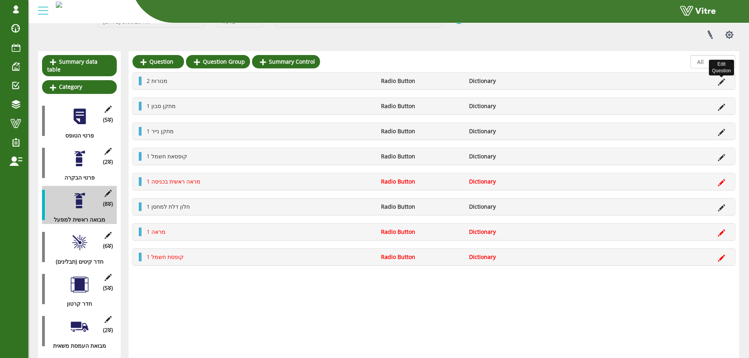
click at [722, 80] on icon at bounding box center [721, 82] width 7 height 7
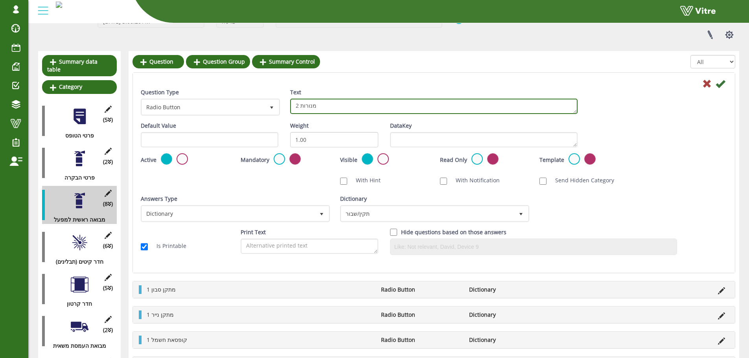
click at [298, 103] on textarea "2 מנורות" at bounding box center [433, 106] width 287 height 15
type textarea "1 מנורות"
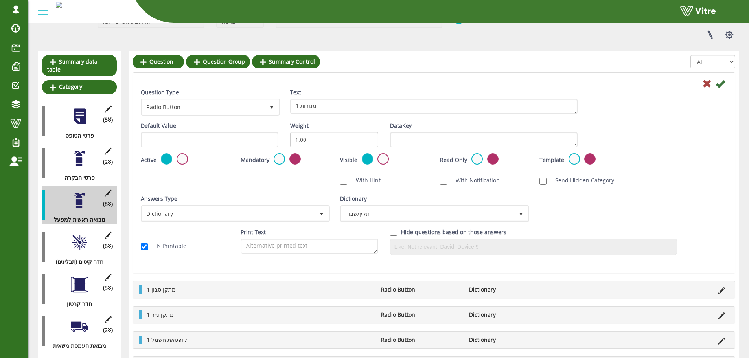
click at [724, 85] on icon at bounding box center [719, 83] width 9 height 9
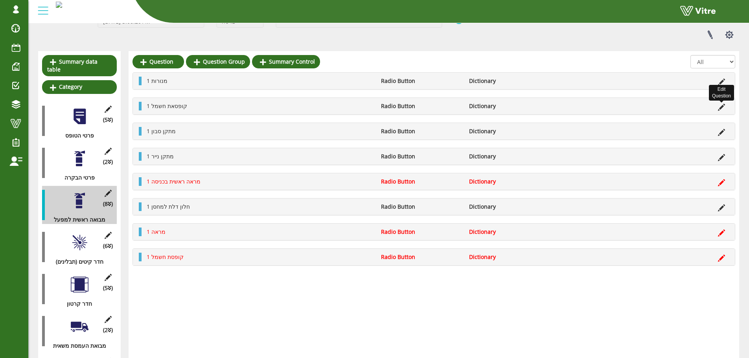
click at [721, 107] on icon at bounding box center [721, 107] width 7 height 7
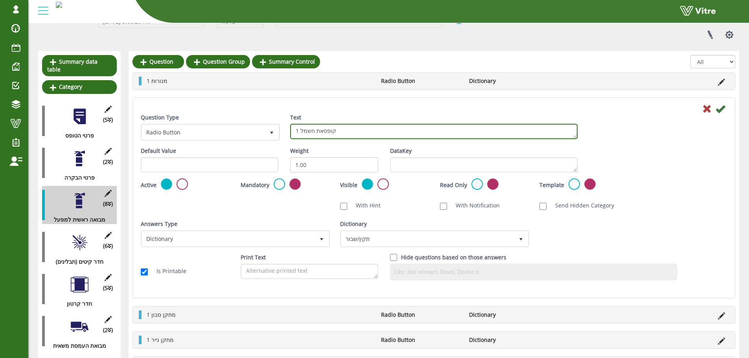
click at [296, 128] on textarea "1 קופסאת חשמל" at bounding box center [433, 131] width 287 height 15
drag, startPoint x: 333, startPoint y: 129, endPoint x: 302, endPoint y: 130, distance: 31.8
click at [302, 130] on textarea "1 קופסאת חשמל" at bounding box center [433, 131] width 287 height 15
type textarea "2 דלת זכוכית בכניסה"
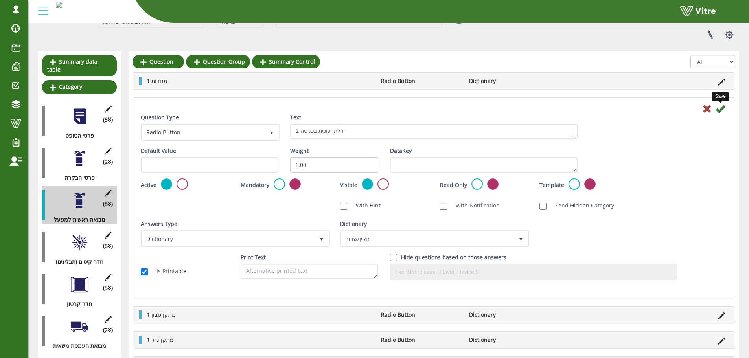
click at [720, 109] on icon at bounding box center [719, 108] width 9 height 9
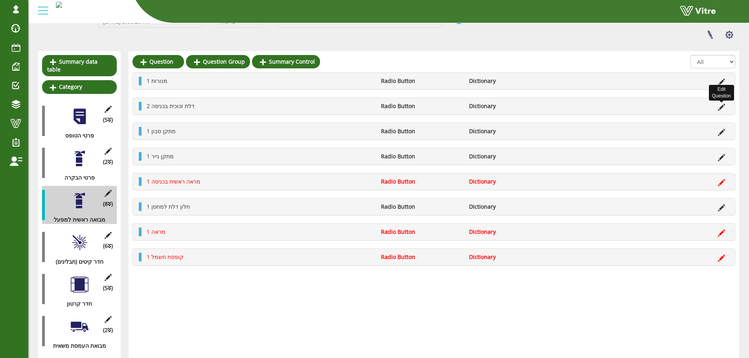
click at [723, 107] on icon at bounding box center [721, 107] width 7 height 7
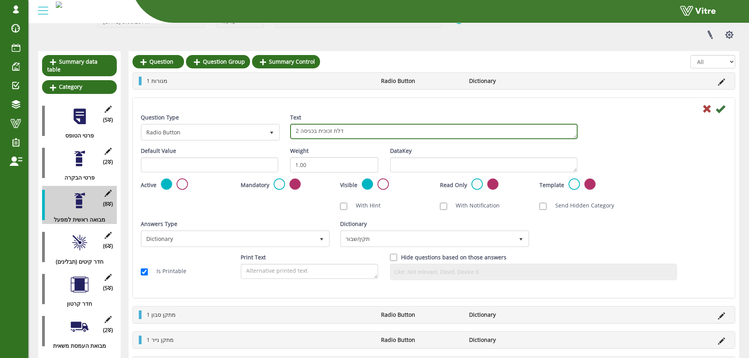
click at [299, 132] on textarea "2 דלת זכוכית בכניסה" at bounding box center [433, 131] width 287 height 15
type textarea "1 דלת זכוכית בכניסה"
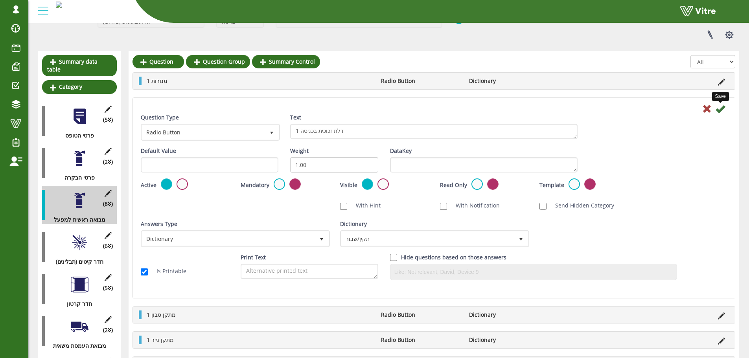
click at [723, 111] on icon at bounding box center [719, 108] width 9 height 9
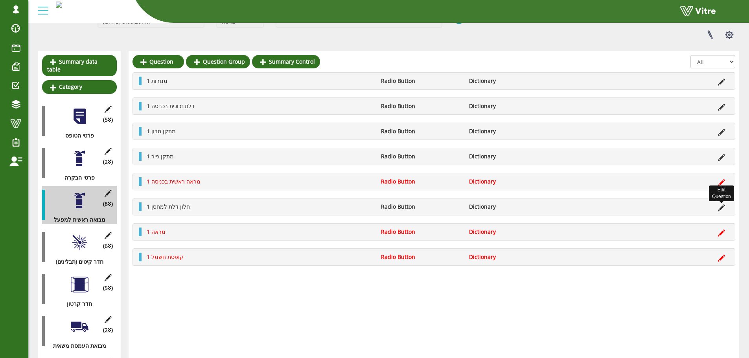
click at [724, 206] on icon at bounding box center [721, 207] width 7 height 7
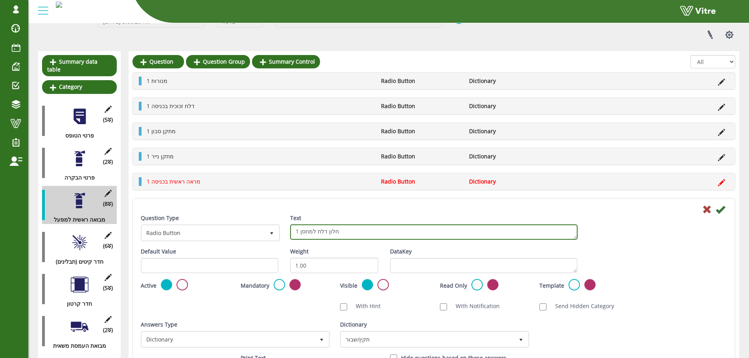
drag, startPoint x: 299, startPoint y: 234, endPoint x: 352, endPoint y: 237, distance: 52.8
click at [351, 236] on textarea "1 חלון דלת למחסן" at bounding box center [433, 231] width 287 height 15
type textarea "1 מנורת חירום"
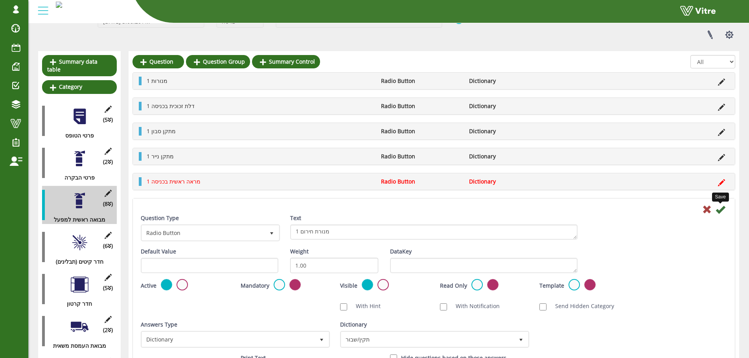
click at [721, 208] on icon at bounding box center [719, 209] width 9 height 9
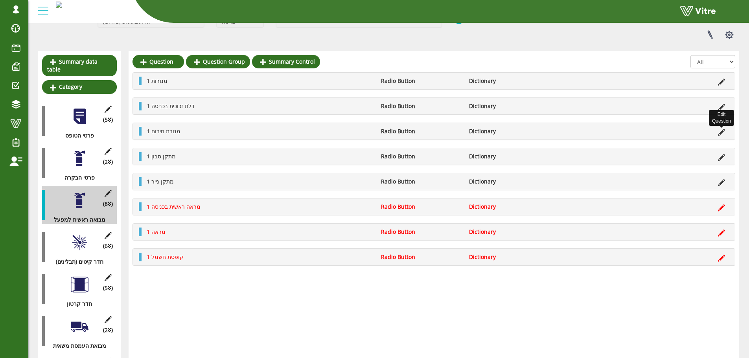
click at [722, 131] on icon at bounding box center [721, 132] width 7 height 7
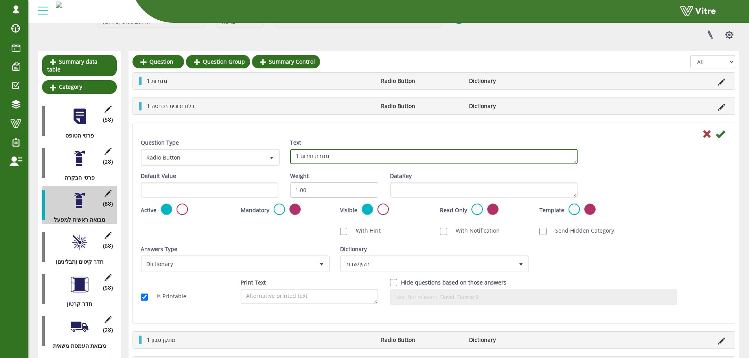
click at [296, 156] on textarea "1 מנורת חירום" at bounding box center [433, 156] width 287 height 15
type textarea "2 מנורת חירום"
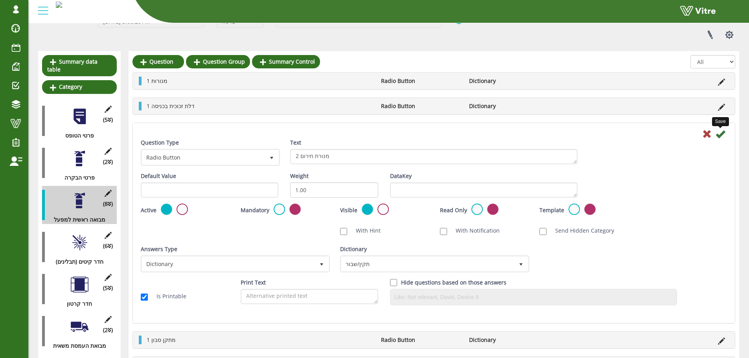
click at [719, 133] on icon at bounding box center [719, 133] width 9 height 9
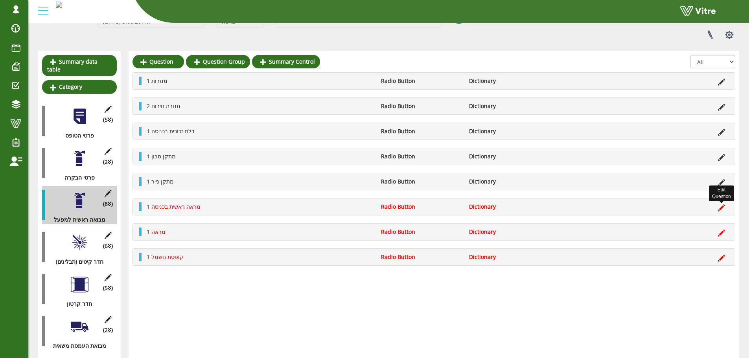
click at [722, 204] on icon at bounding box center [721, 207] width 7 height 7
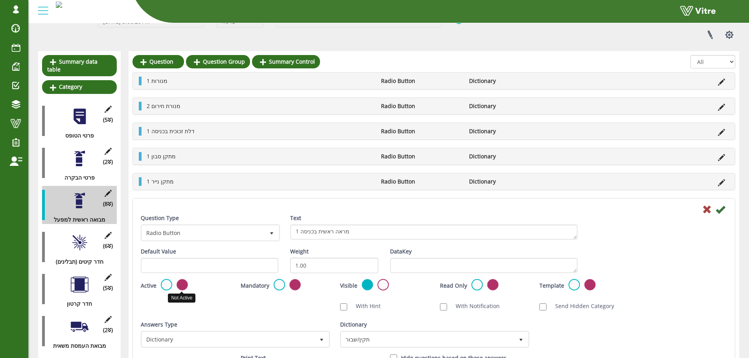
click at [180, 283] on label at bounding box center [182, 284] width 11 height 11
click at [0, 0] on input "radio" at bounding box center [0, 0] width 0 height 0
click at [165, 285] on label at bounding box center [166, 284] width 11 height 11
click at [0, 0] on input "radio" at bounding box center [0, 0] width 0 height 0
click at [718, 210] on icon at bounding box center [719, 209] width 9 height 9
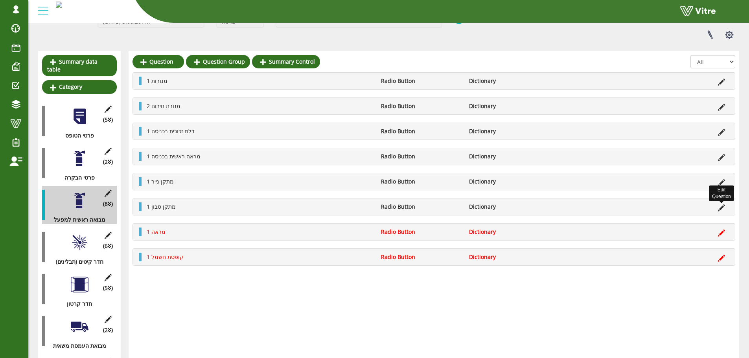
click at [721, 206] on icon at bounding box center [721, 207] width 7 height 7
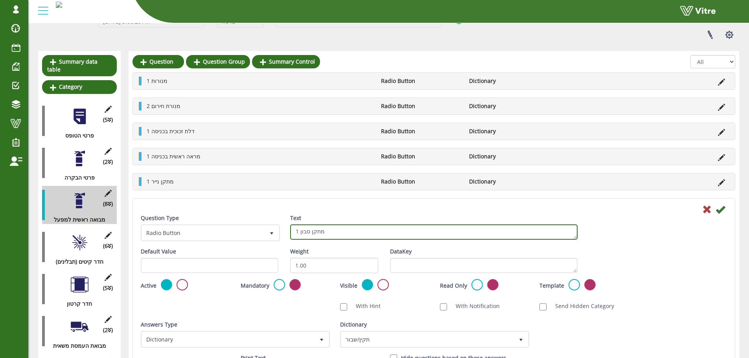
click at [299, 235] on textarea "1 מתקן סבון" at bounding box center [433, 231] width 287 height 15
type textarea "2 מתקן סבון"
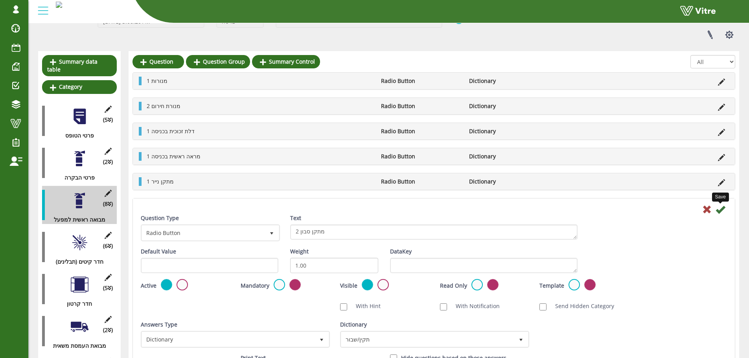
click at [722, 209] on icon at bounding box center [719, 209] width 9 height 9
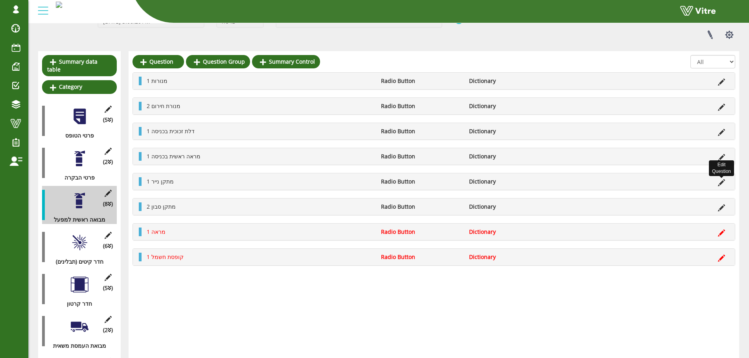
click at [721, 180] on icon at bounding box center [721, 182] width 7 height 7
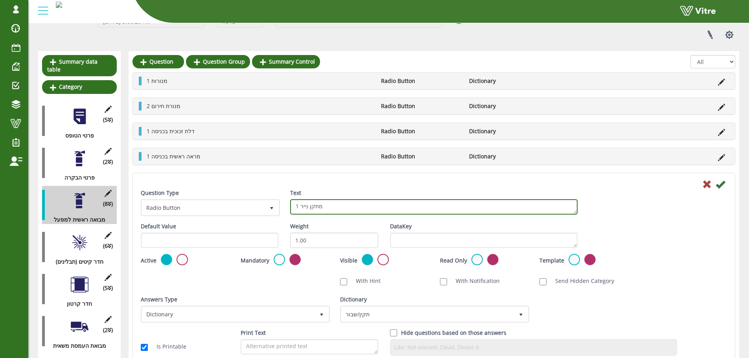
drag, startPoint x: 331, startPoint y: 205, endPoint x: 300, endPoint y: 206, distance: 31.5
click at [300, 206] on textarea "1 מתקן נייר" at bounding box center [433, 206] width 287 height 15
type textarea "1 מצלמה"
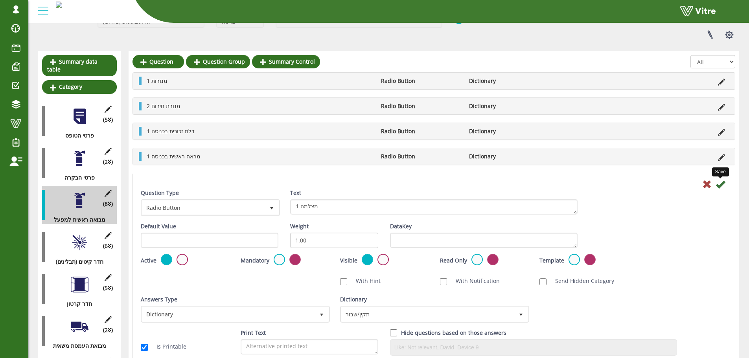
click at [724, 180] on icon at bounding box center [719, 184] width 9 height 9
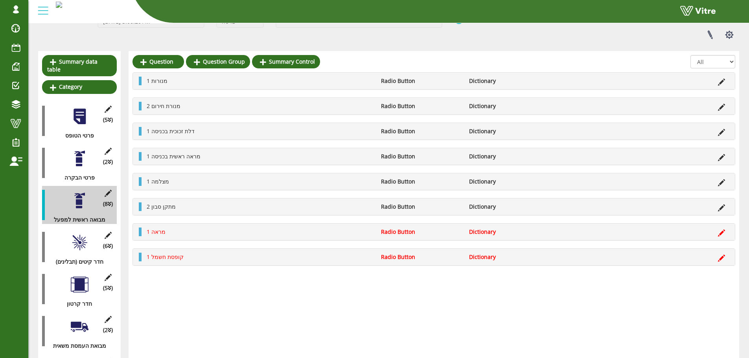
click at [80, 237] on div at bounding box center [80, 243] width 18 height 18
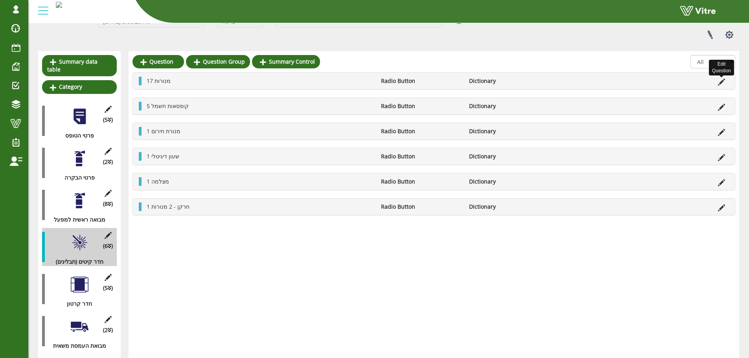
click at [721, 81] on icon at bounding box center [721, 82] width 7 height 7
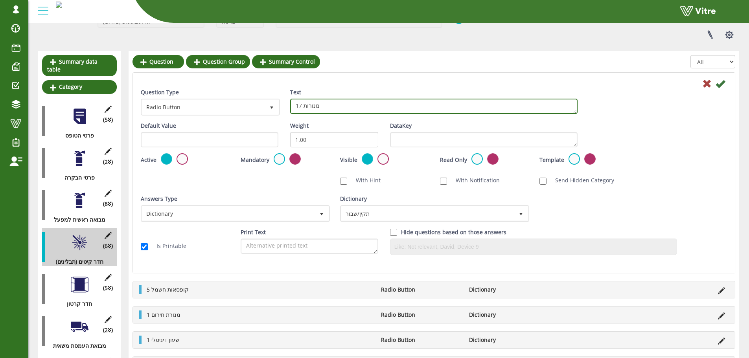
drag, startPoint x: 294, startPoint y: 106, endPoint x: 302, endPoint y: 108, distance: 8.1
click at [302, 108] on textarea "17 מנורות" at bounding box center [433, 106] width 287 height 15
type textarea "2 מנורות"
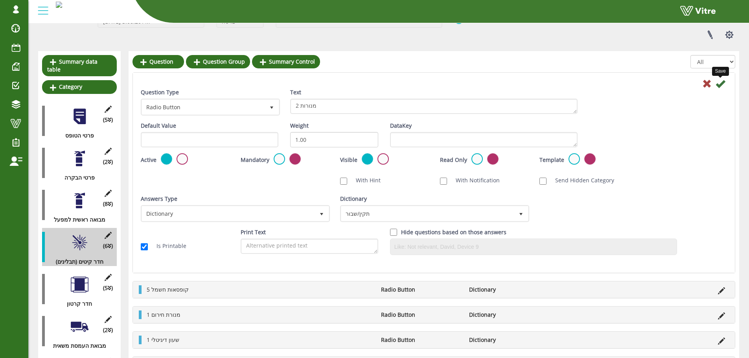
click at [719, 86] on icon at bounding box center [719, 83] width 9 height 9
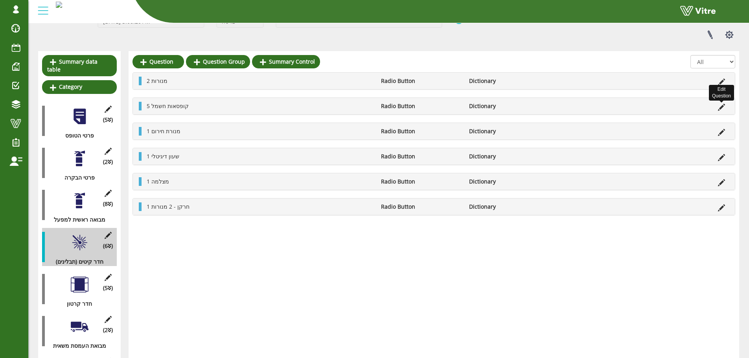
click at [722, 106] on icon at bounding box center [721, 107] width 7 height 7
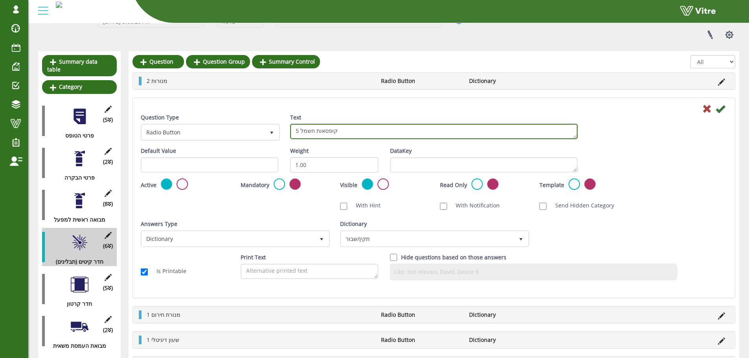
click at [327, 134] on textarea "5 קופסאות חשמל" at bounding box center [433, 131] width 287 height 15
type textarea "1 מתקן סבון"
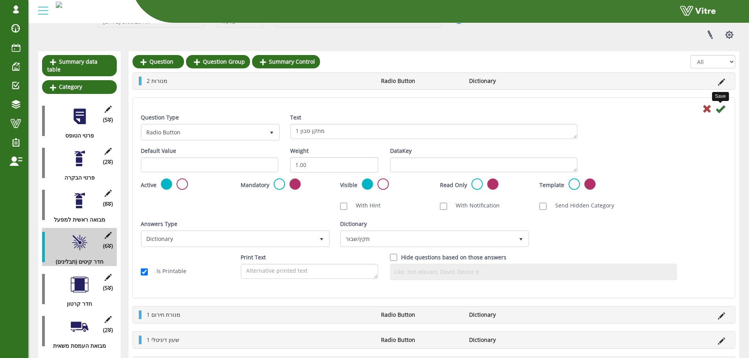
click at [720, 112] on icon at bounding box center [719, 108] width 9 height 9
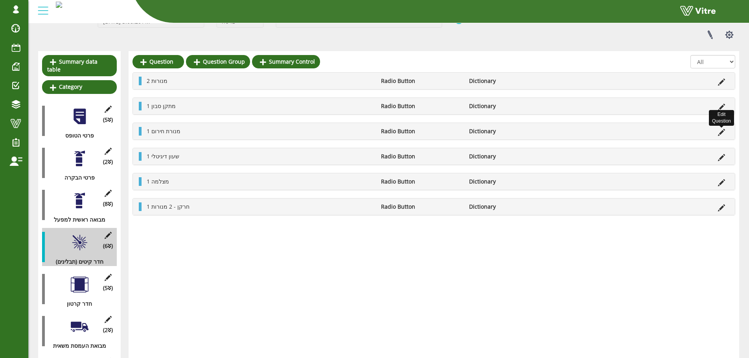
click at [721, 133] on icon at bounding box center [721, 132] width 7 height 7
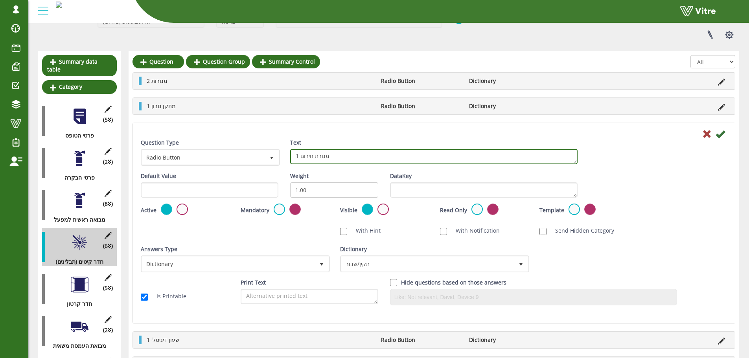
drag, startPoint x: 301, startPoint y: 156, endPoint x: 330, endPoint y: 157, distance: 28.7
click at [330, 157] on textarea "1 מנורת חירום" at bounding box center [433, 156] width 287 height 15
type textarea "1 מתקן נייר"
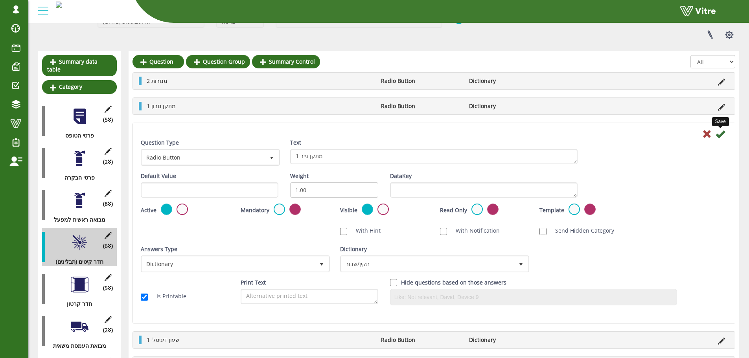
click at [723, 133] on icon at bounding box center [719, 133] width 9 height 9
